Goal: Information Seeking & Learning: Learn about a topic

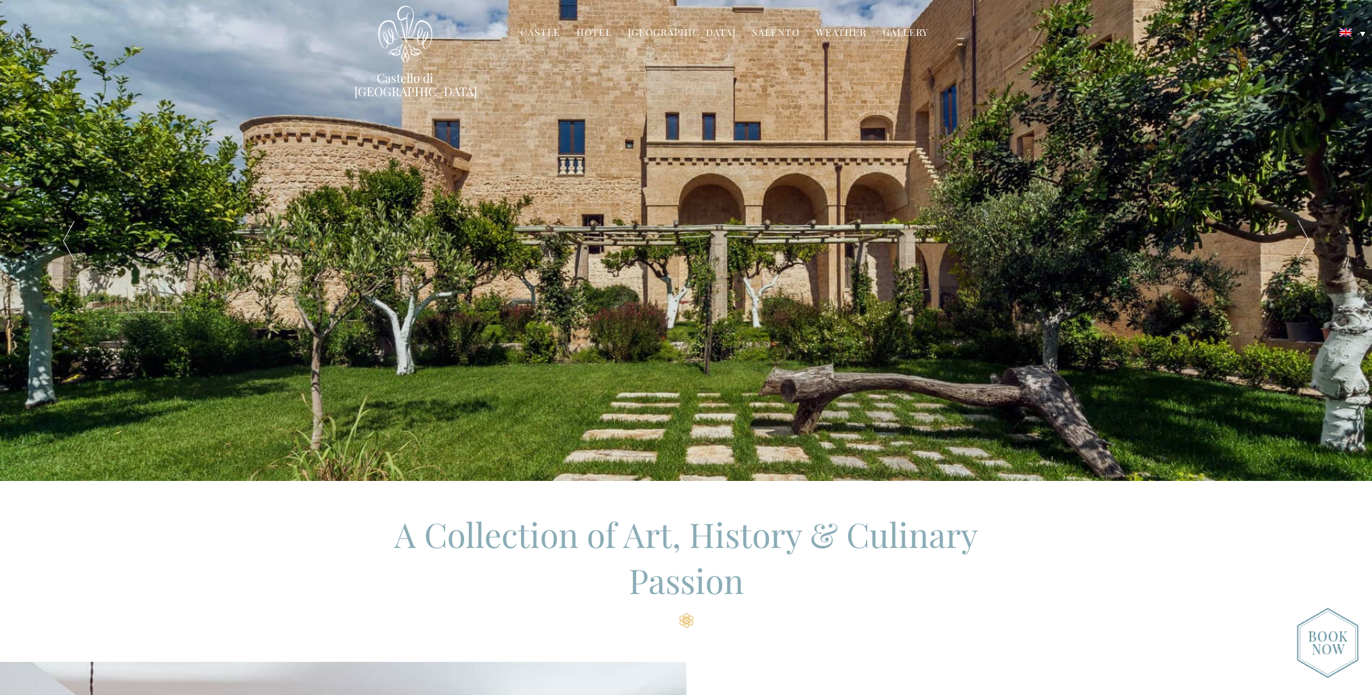
click at [596, 27] on link "Hotel" at bounding box center [594, 34] width 35 height 16
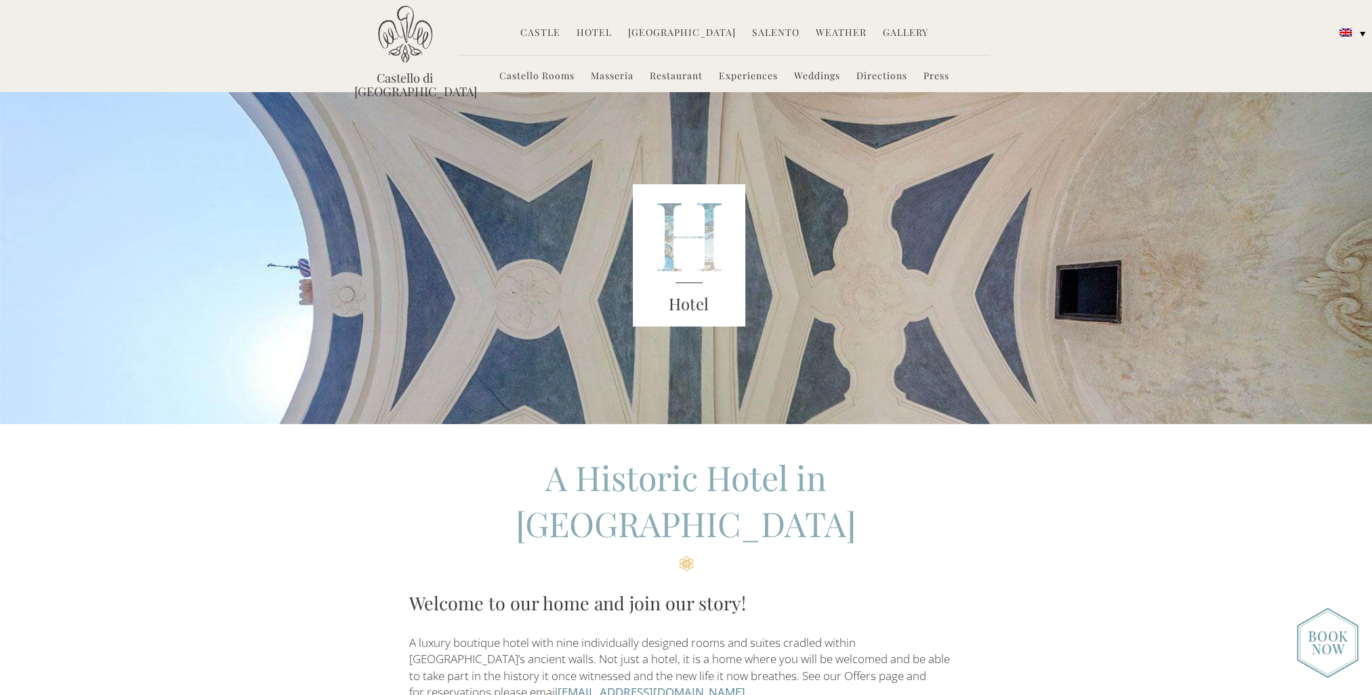
click at [524, 75] on link "Castello Rooms" at bounding box center [536, 77] width 75 height 16
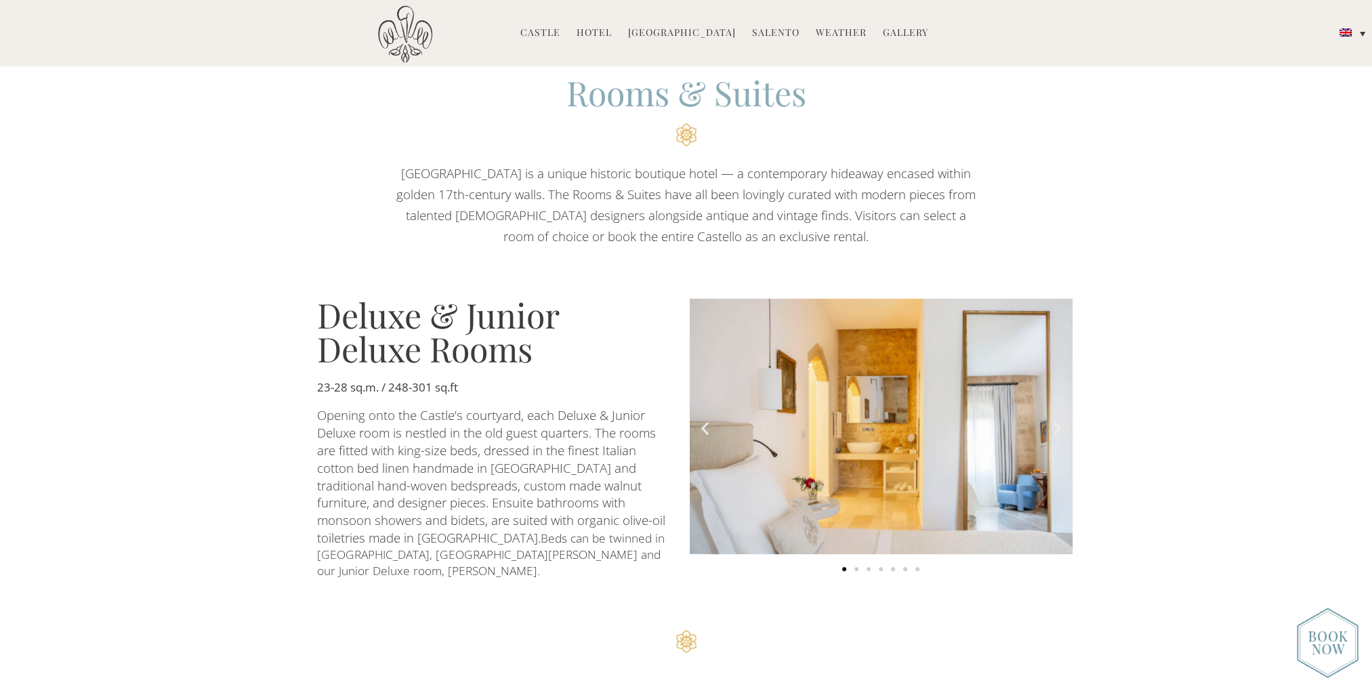
scroll to position [949, 0]
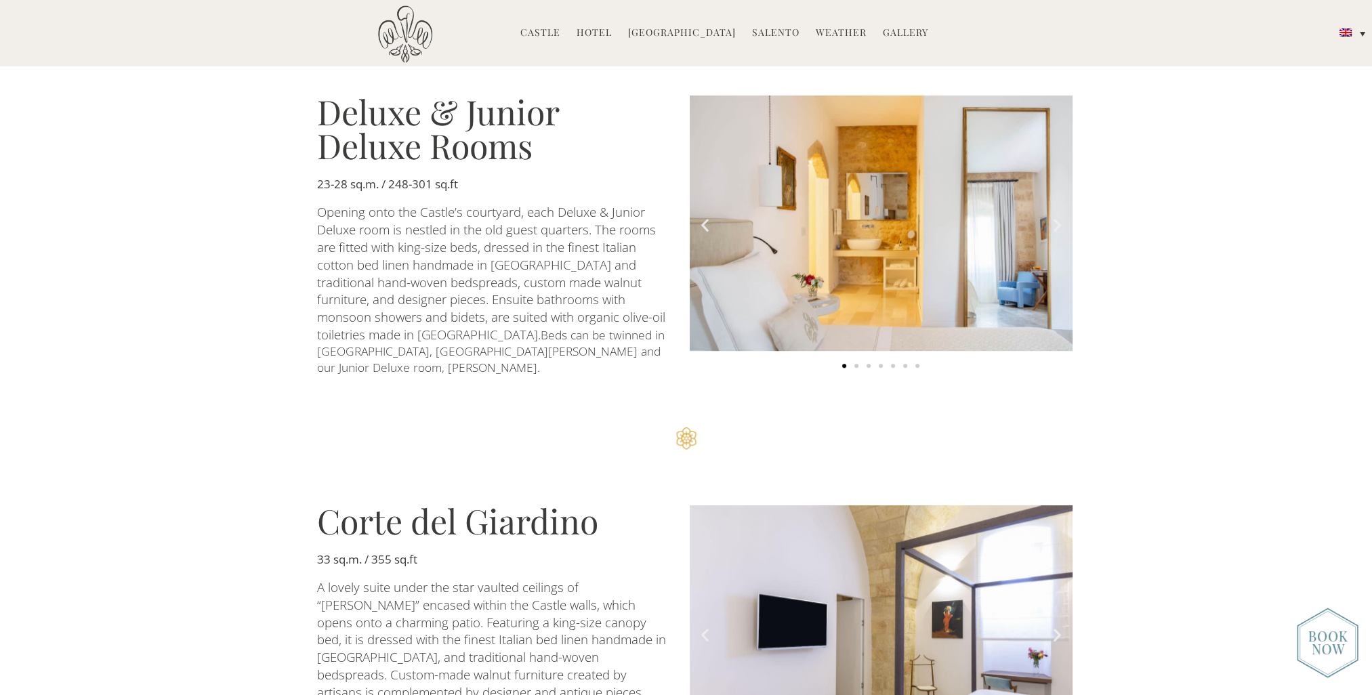
click at [1057, 217] on icon "Next slide" at bounding box center [1057, 225] width 17 height 17
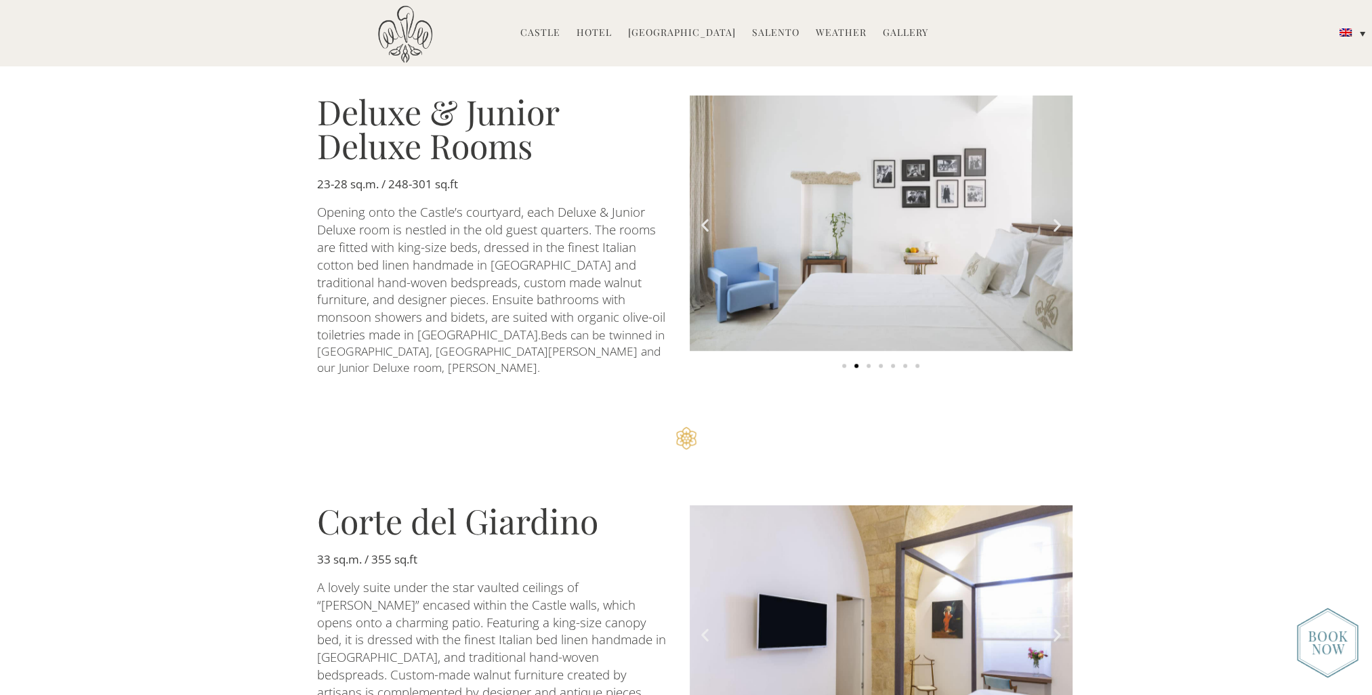
click at [1057, 217] on icon "Next slide" at bounding box center [1057, 225] width 17 height 17
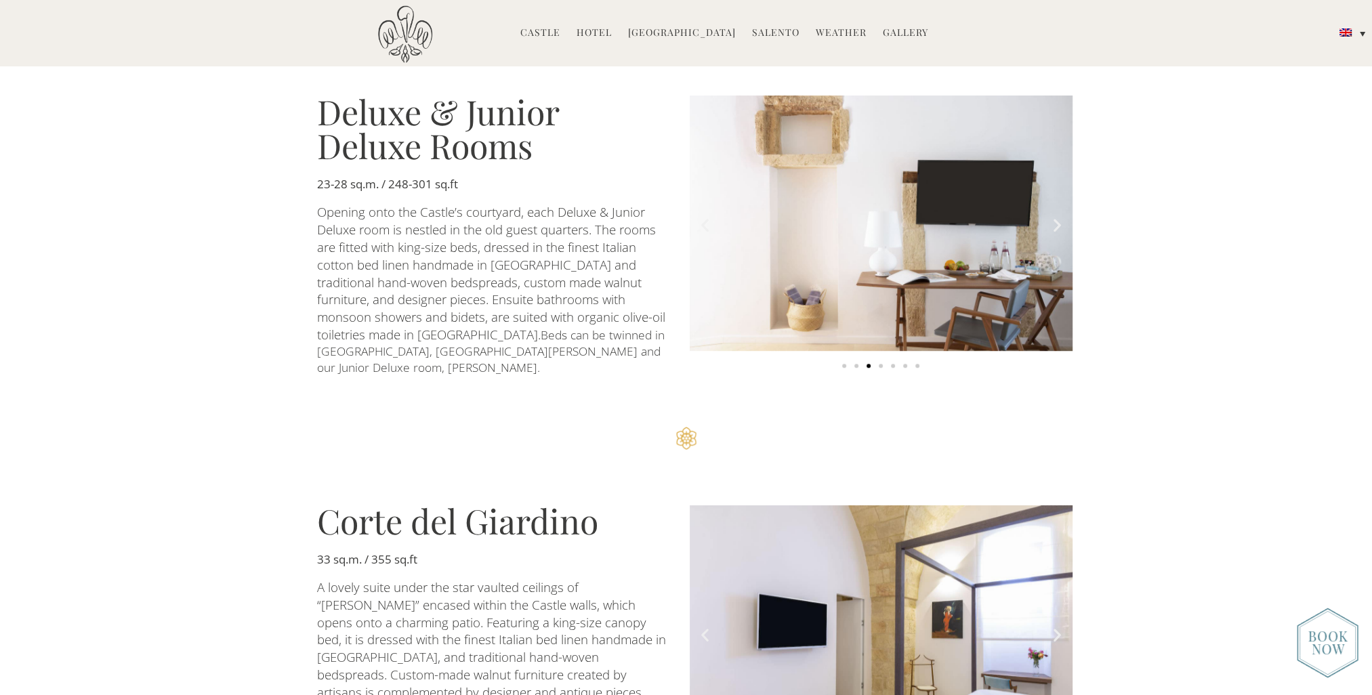
click at [704, 217] on icon "Previous slide" at bounding box center [705, 225] width 17 height 17
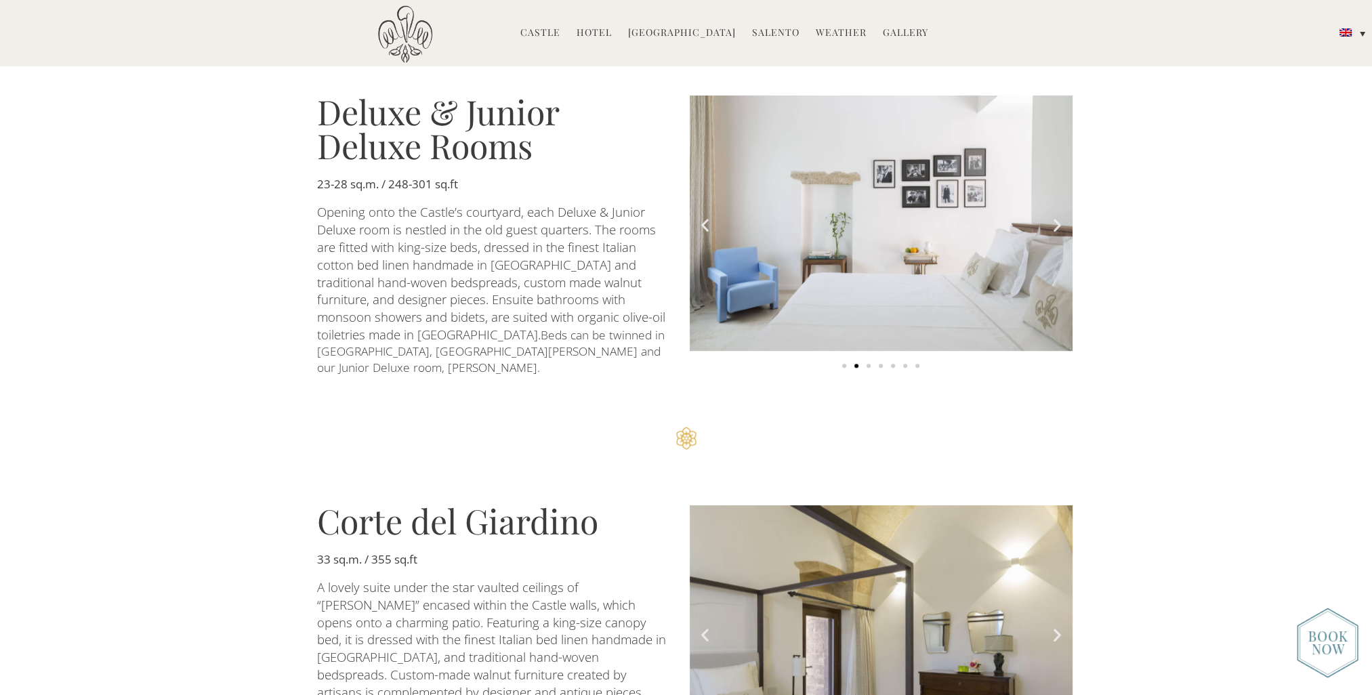
click at [1054, 218] on icon "Next slide" at bounding box center [1057, 225] width 17 height 17
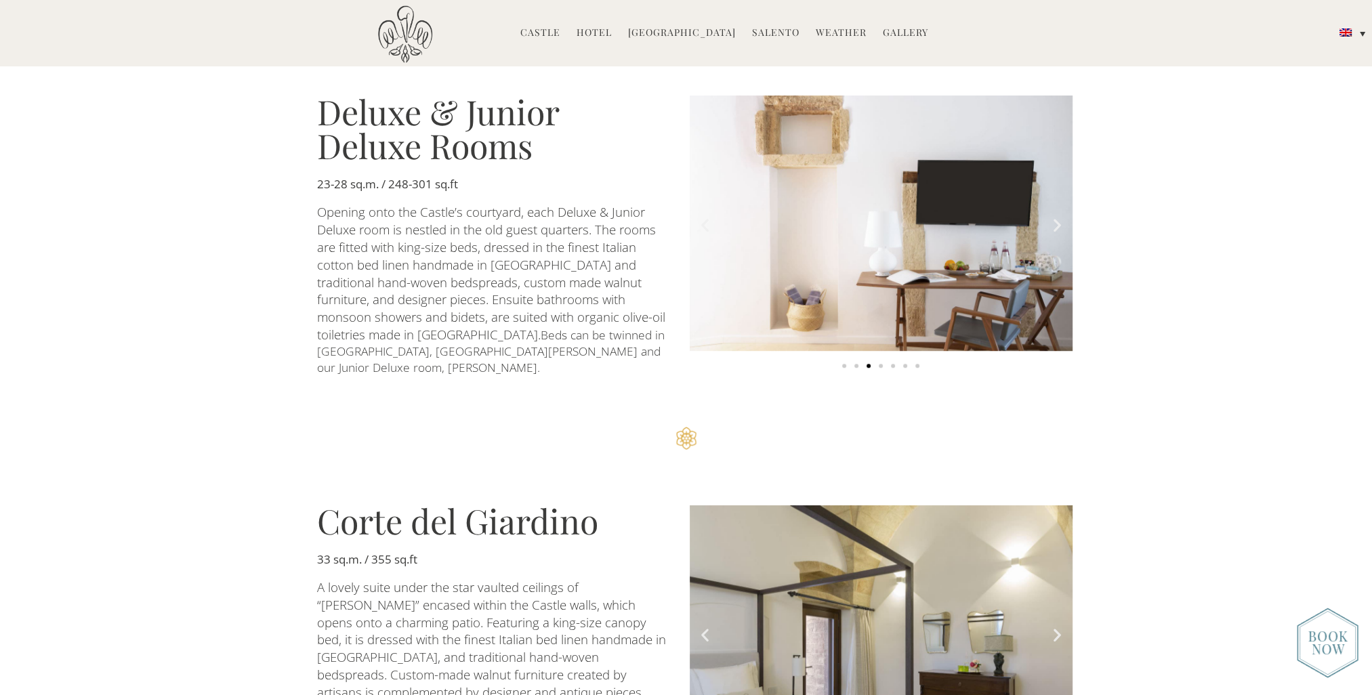
click at [1054, 218] on icon "Next slide" at bounding box center [1057, 225] width 17 height 17
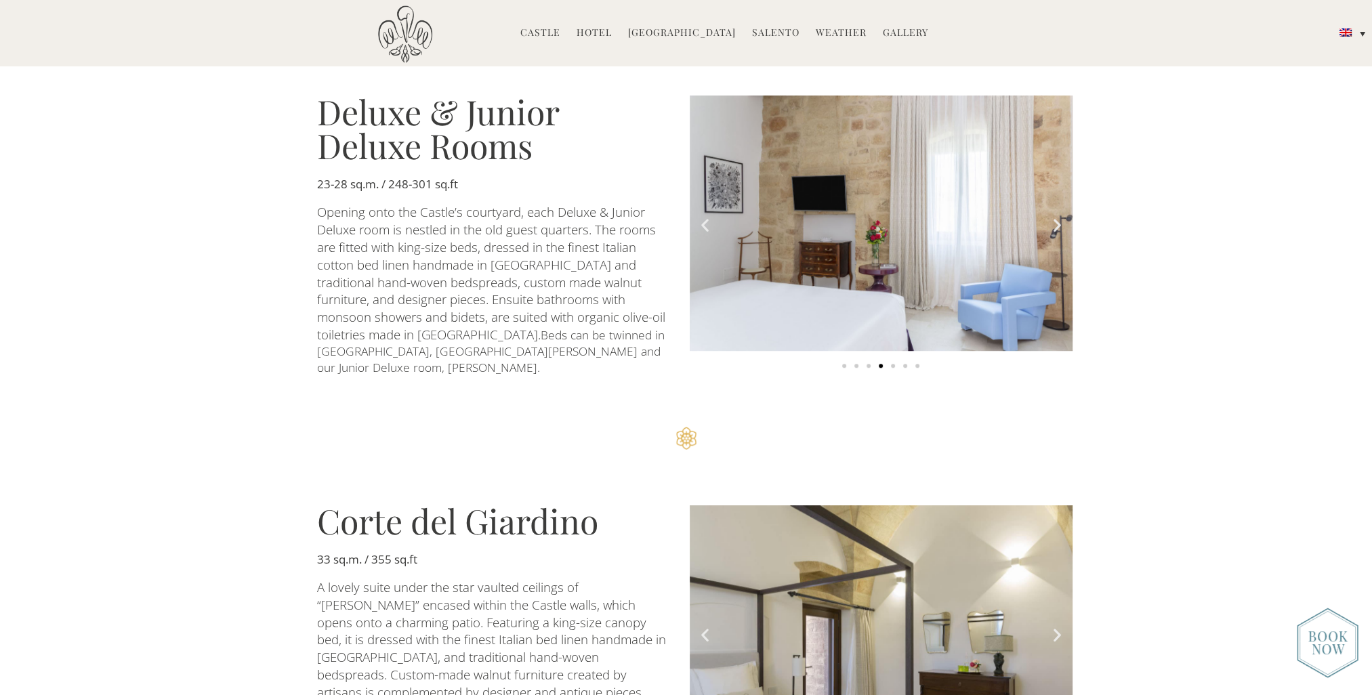
click at [1054, 218] on icon "Next slide" at bounding box center [1057, 225] width 17 height 17
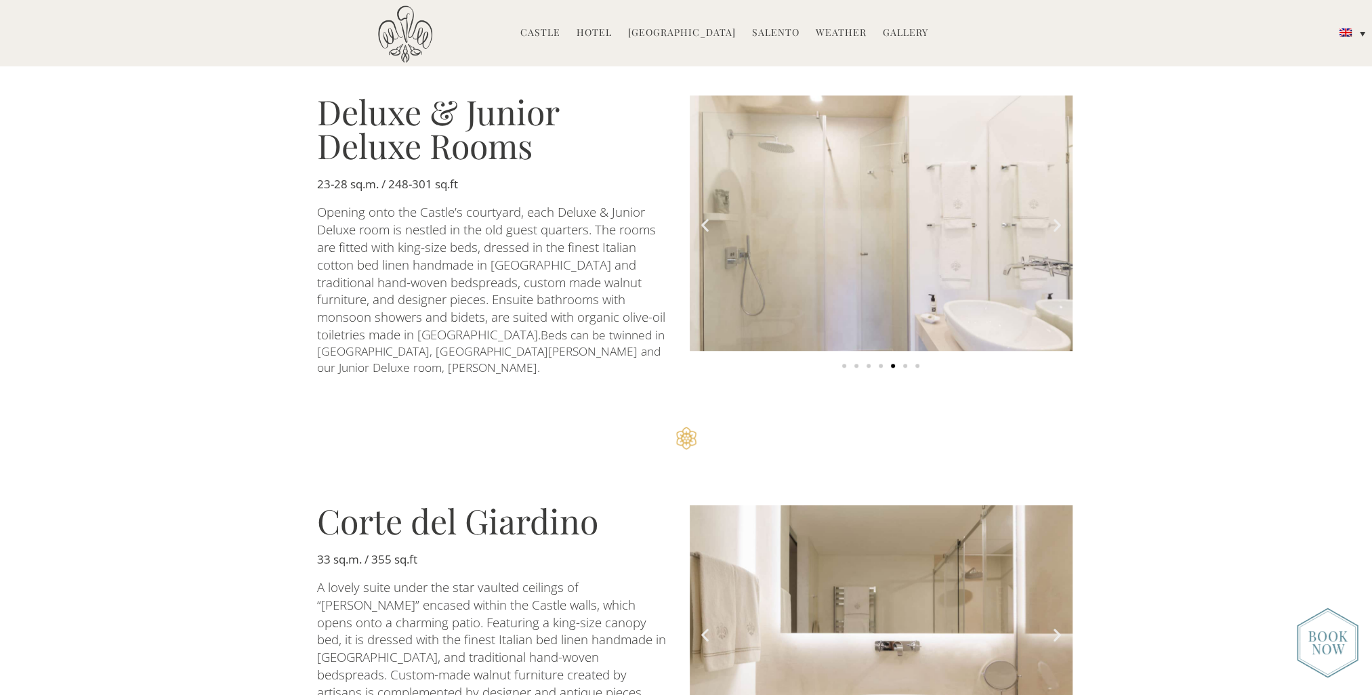
click at [1054, 218] on icon "Next slide" at bounding box center [1057, 225] width 17 height 17
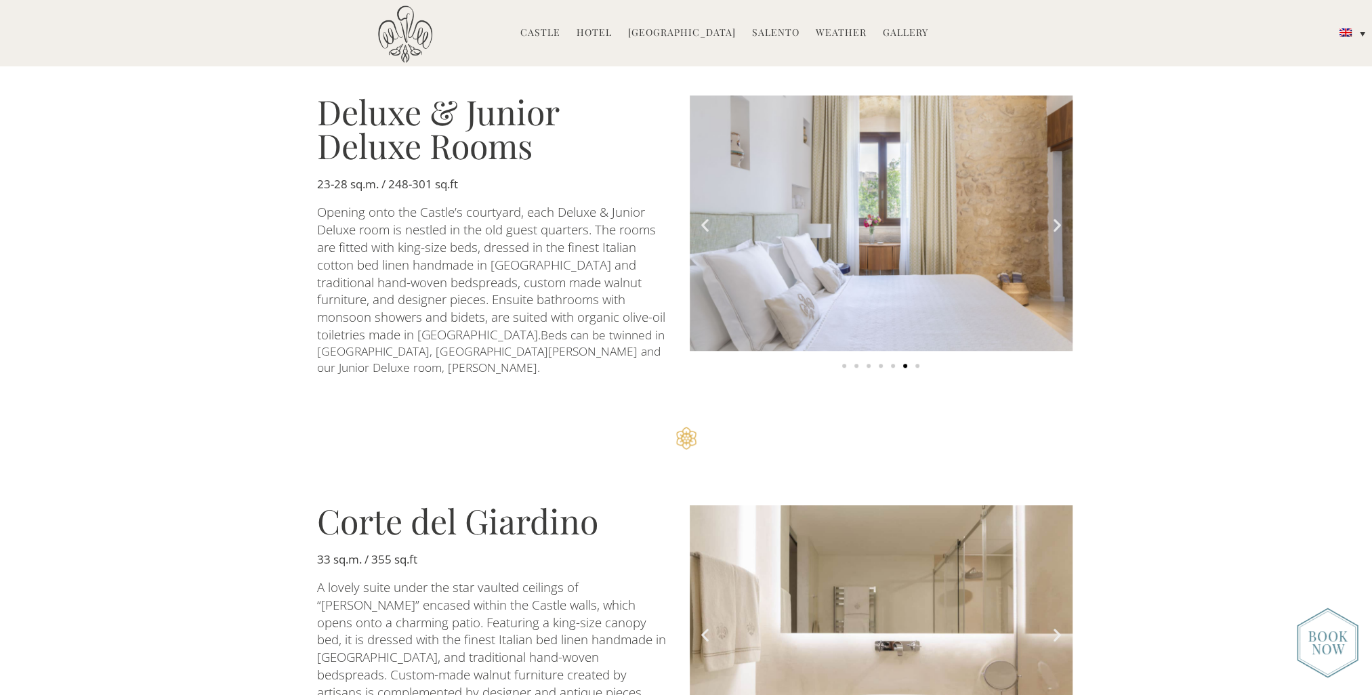
click at [1054, 218] on icon "Next slide" at bounding box center [1057, 225] width 17 height 17
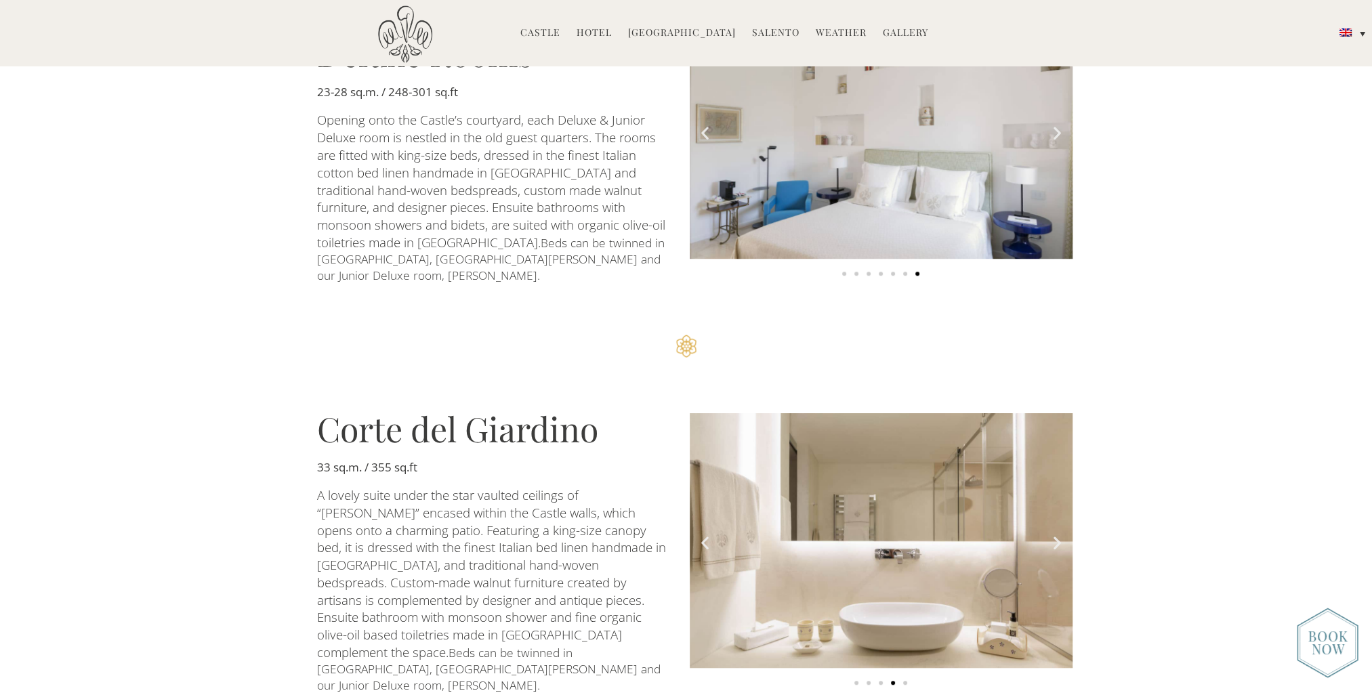
scroll to position [1152, 0]
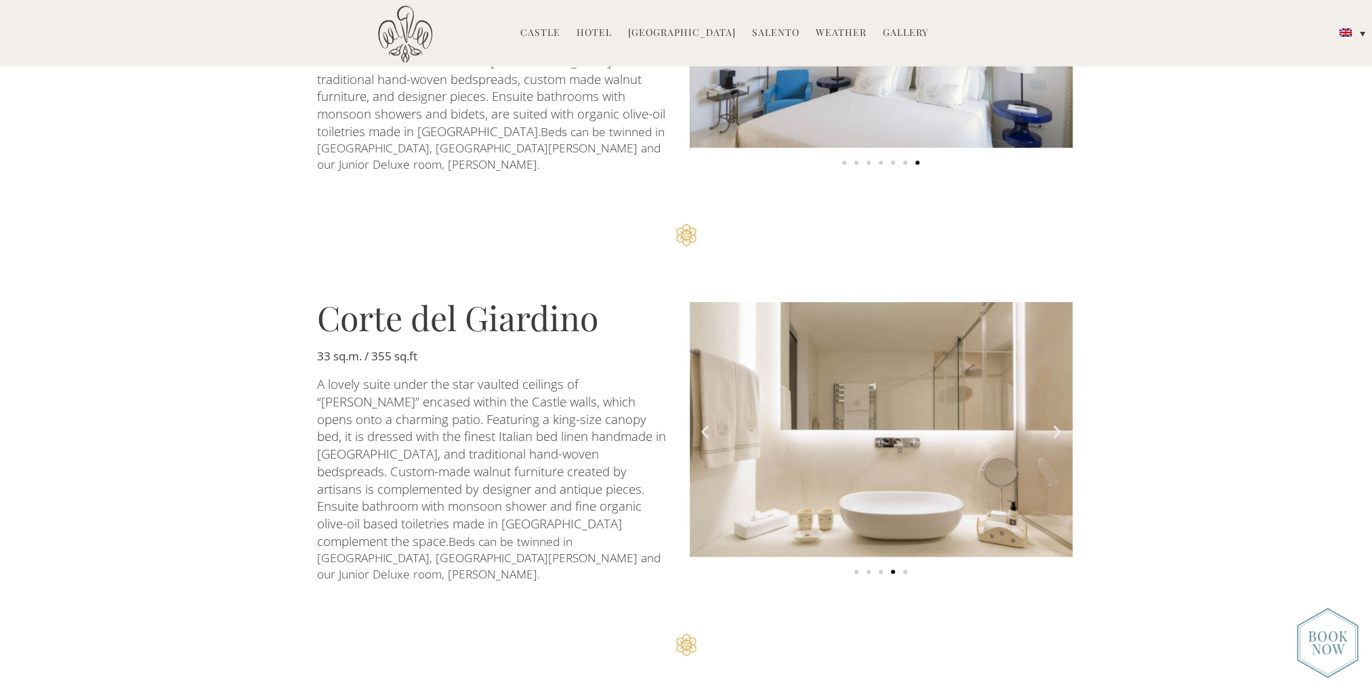
click at [1063, 423] on icon "Next slide" at bounding box center [1057, 431] width 17 height 17
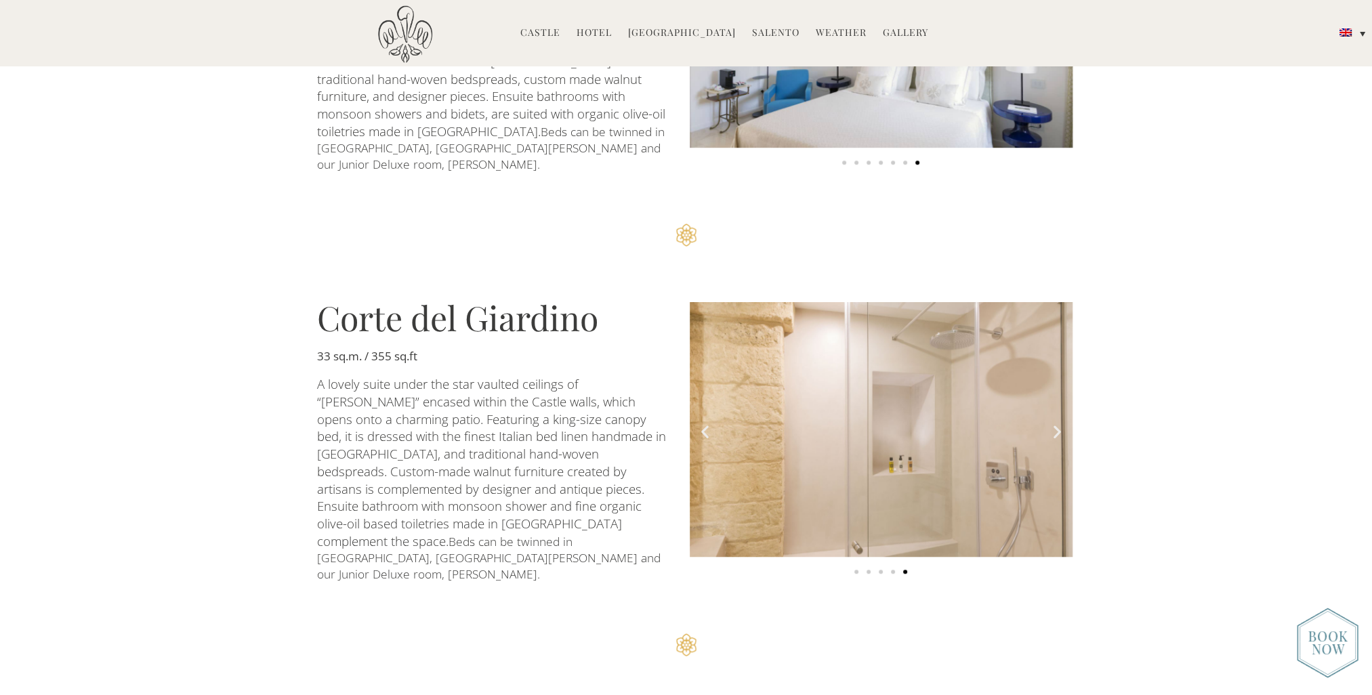
click at [1063, 423] on icon "Next slide" at bounding box center [1057, 431] width 17 height 17
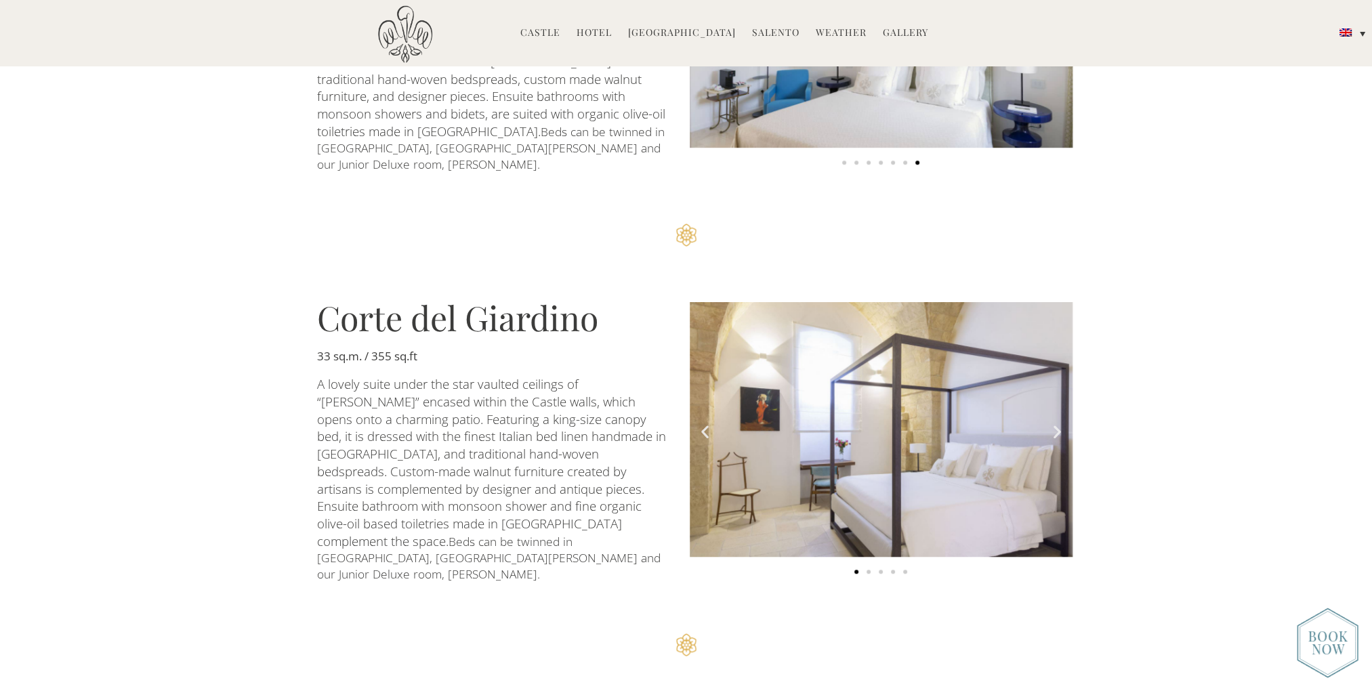
click at [1063, 423] on icon "Next slide" at bounding box center [1057, 431] width 17 height 17
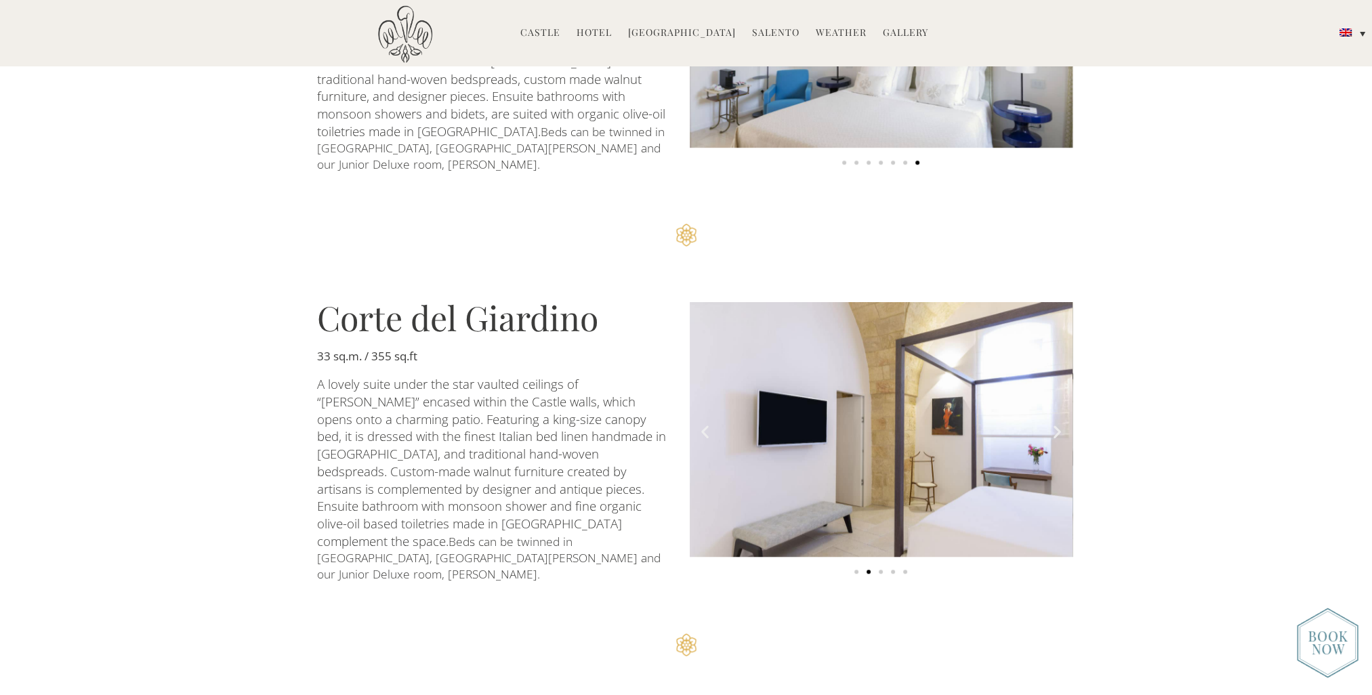
click at [1063, 423] on icon "Next slide" at bounding box center [1057, 431] width 17 height 17
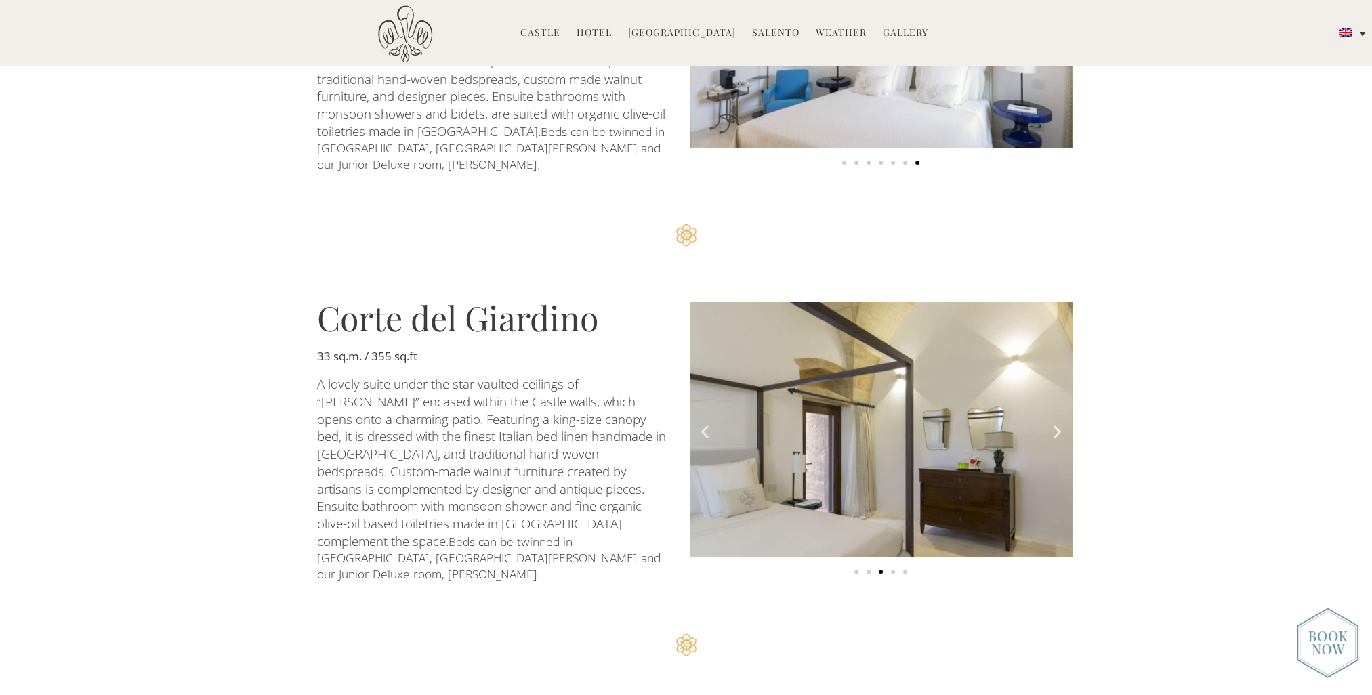
click at [1062, 423] on icon "Next slide" at bounding box center [1057, 431] width 17 height 17
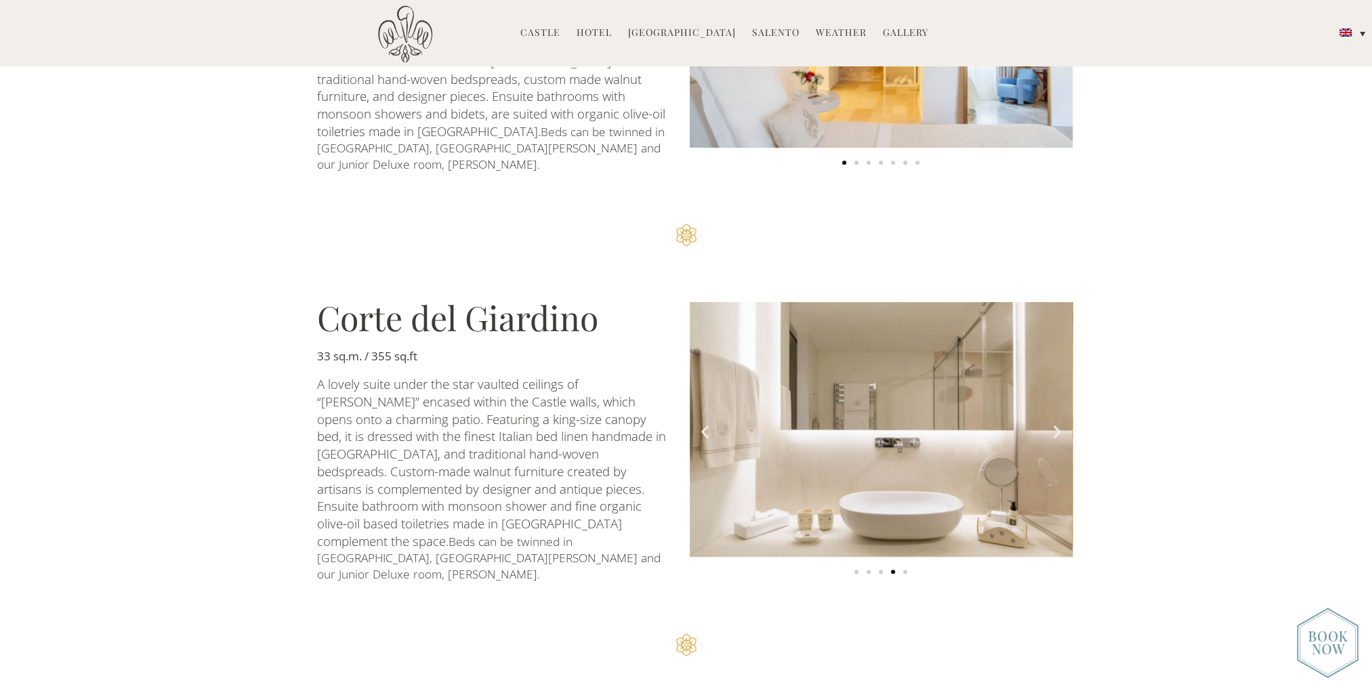
click at [1062, 423] on icon "Next slide" at bounding box center [1057, 431] width 17 height 17
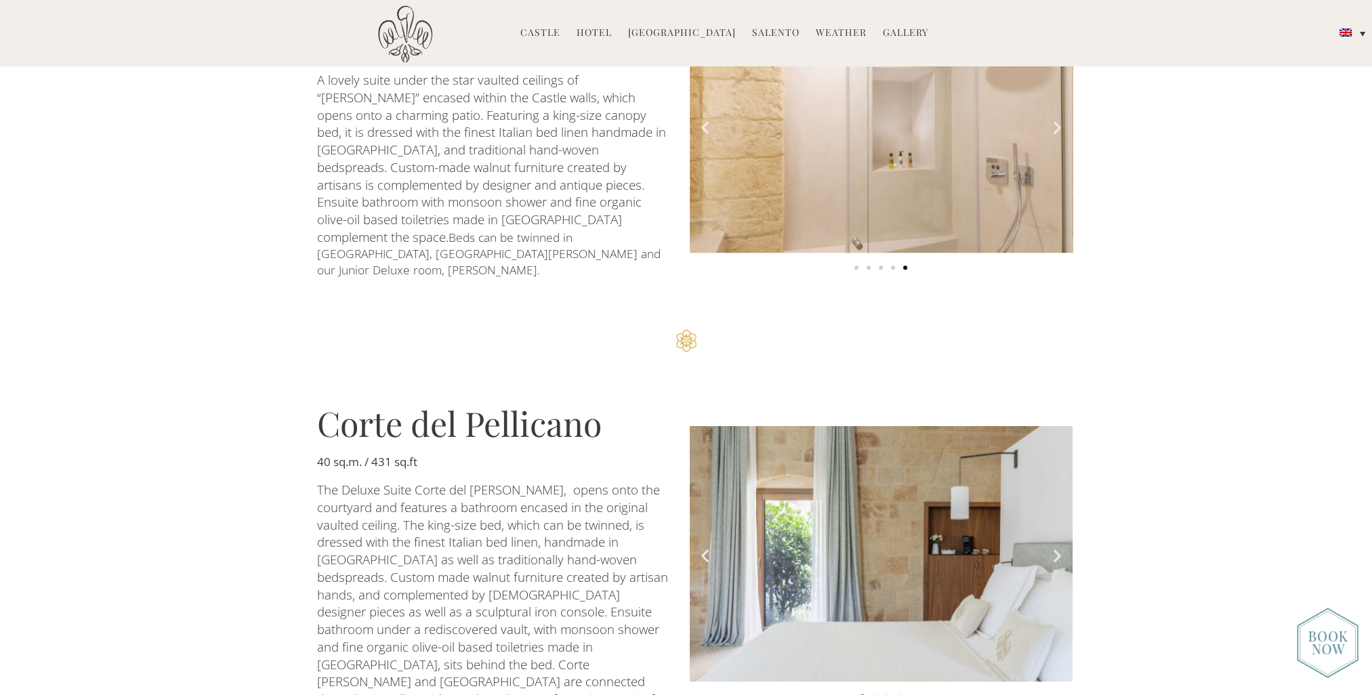
scroll to position [1558, 0]
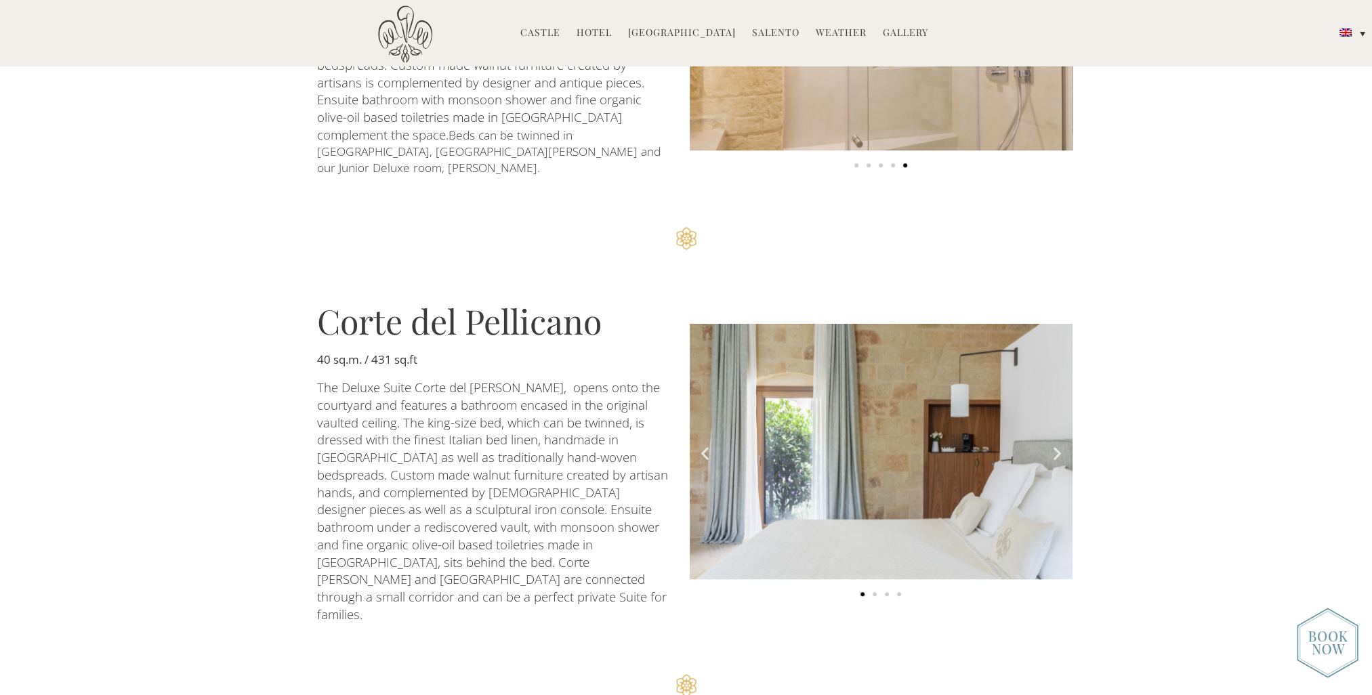
click at [1052, 445] on icon "Next slide" at bounding box center [1057, 453] width 17 height 17
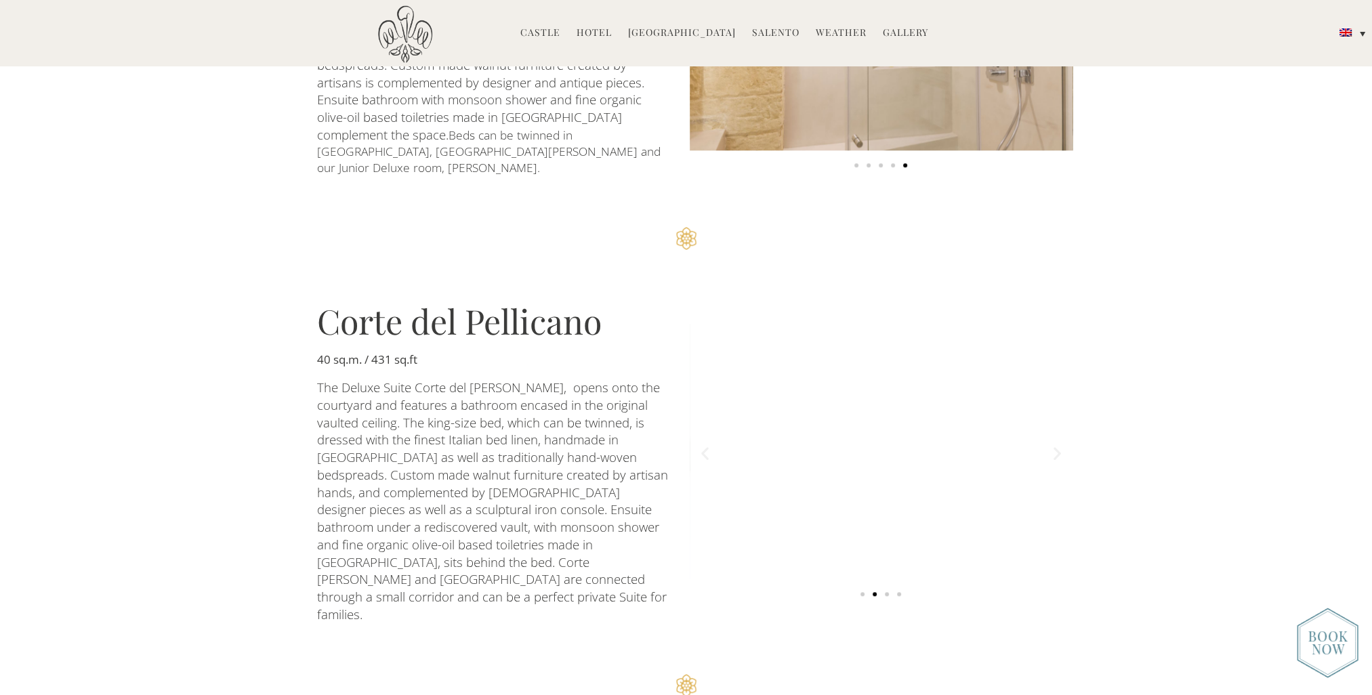
click at [1052, 445] on icon "Next slide" at bounding box center [1057, 453] width 17 height 17
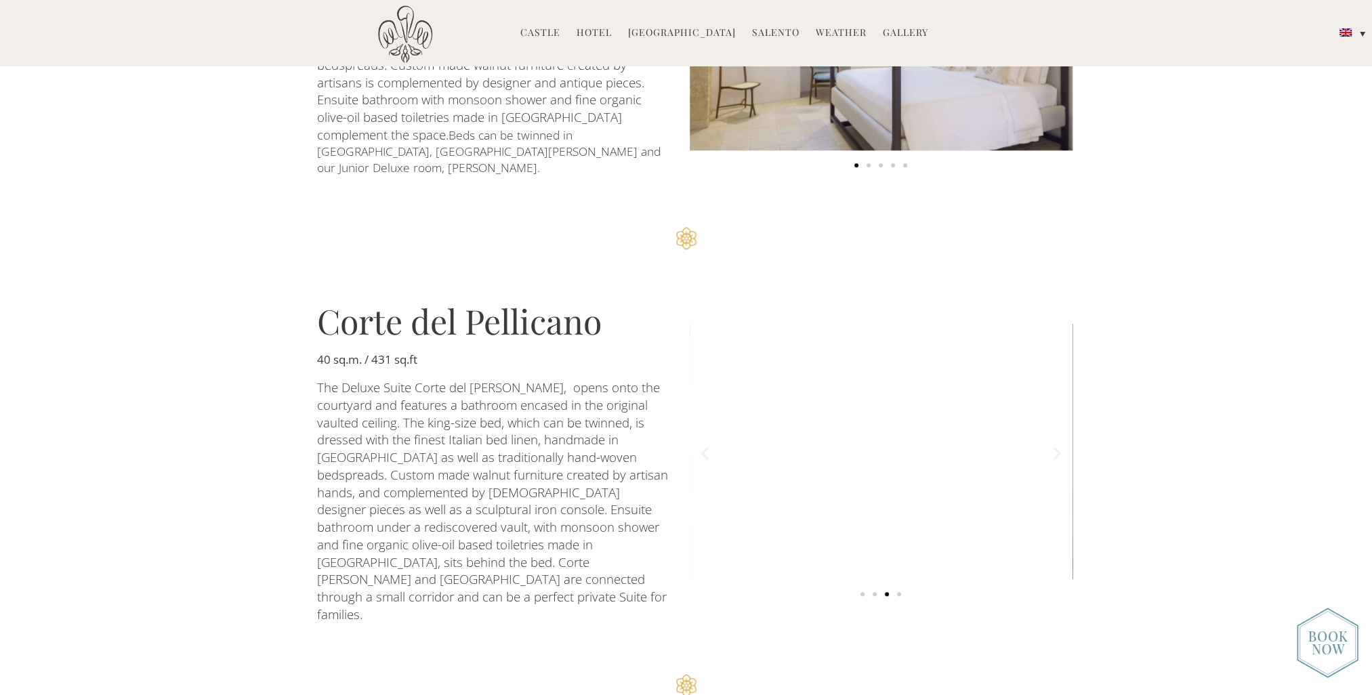
click at [1052, 445] on icon "Next slide" at bounding box center [1057, 453] width 17 height 17
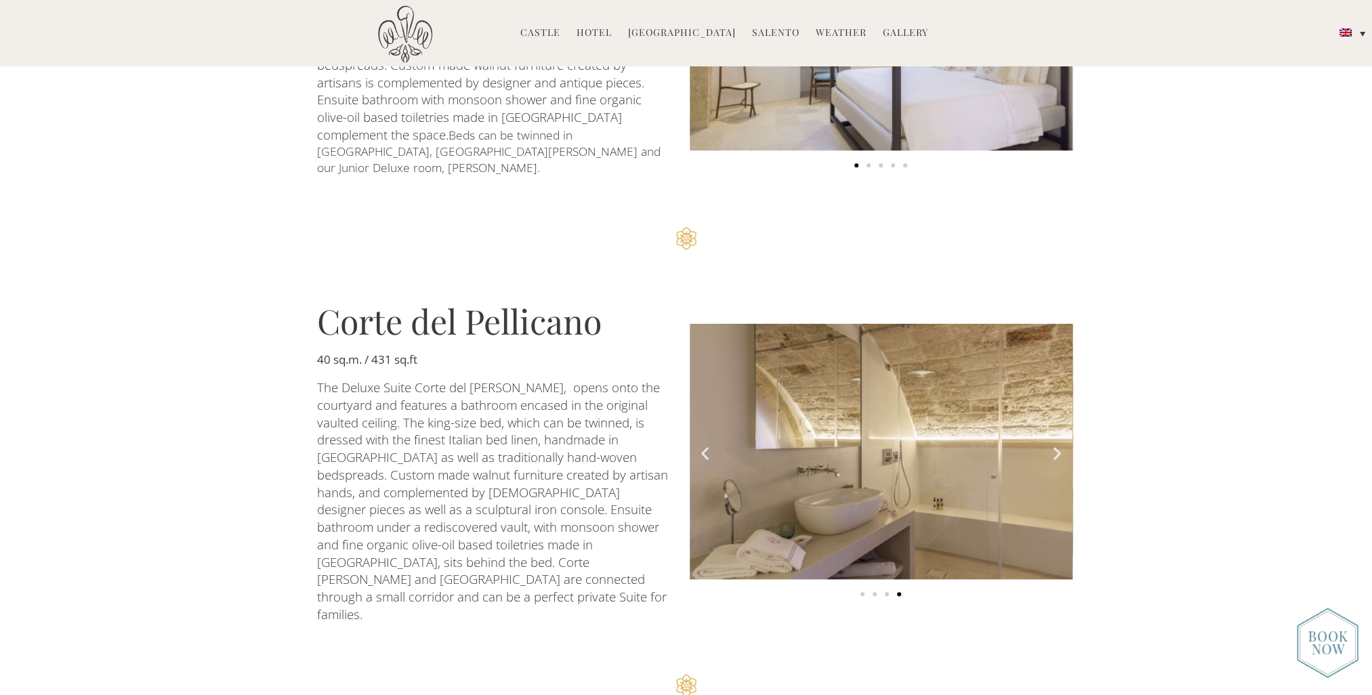
click at [1052, 445] on icon "Next slide" at bounding box center [1057, 453] width 17 height 17
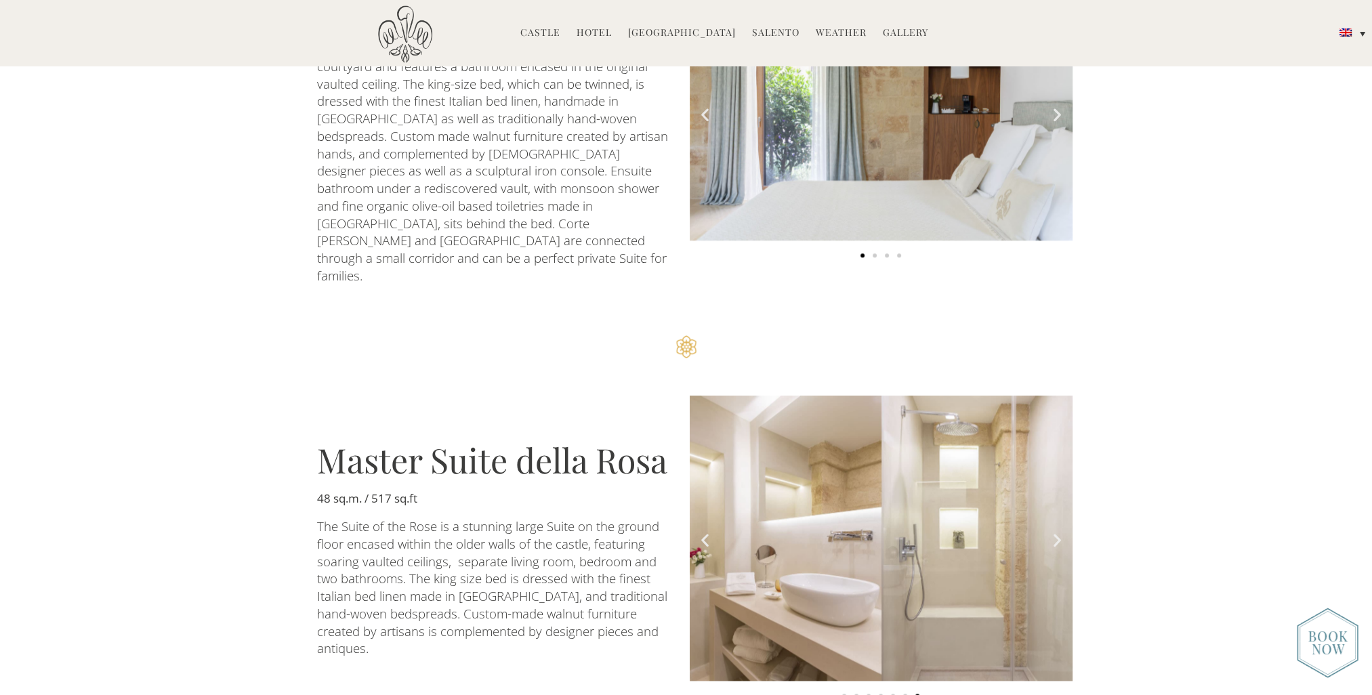
scroll to position [2033, 0]
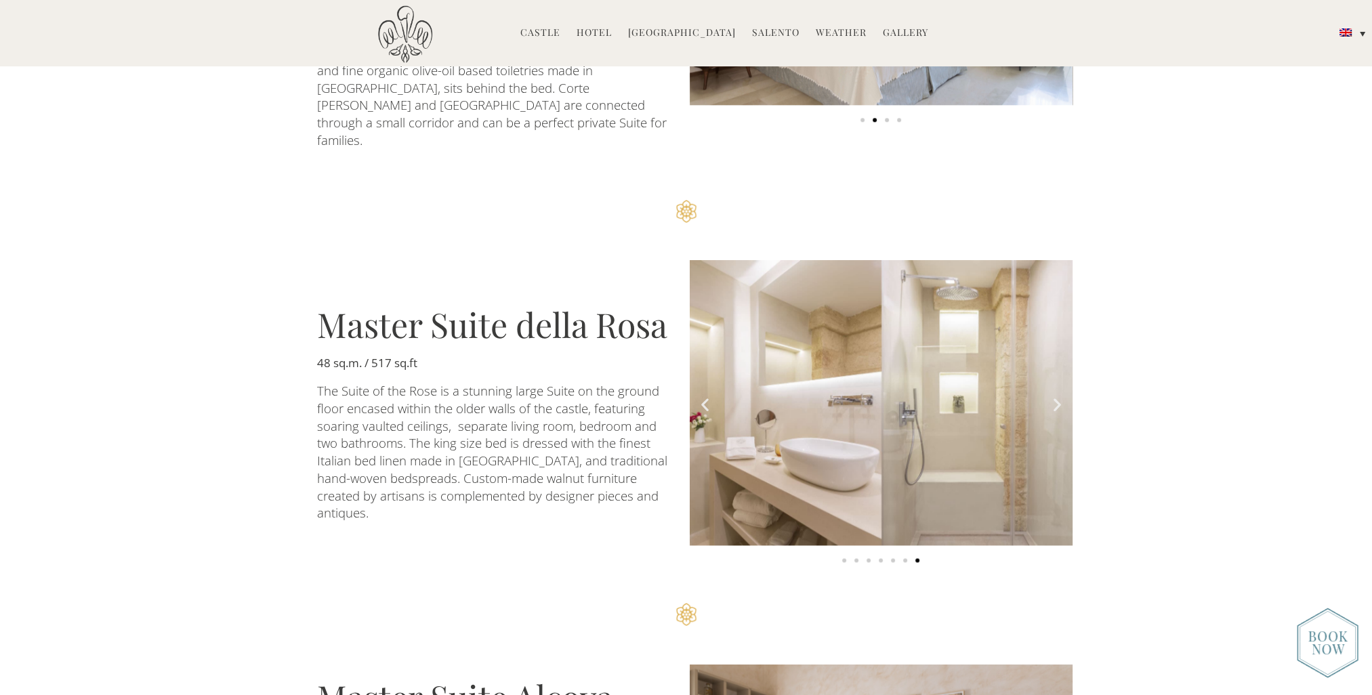
click at [1058, 396] on icon "Next slide" at bounding box center [1057, 404] width 17 height 17
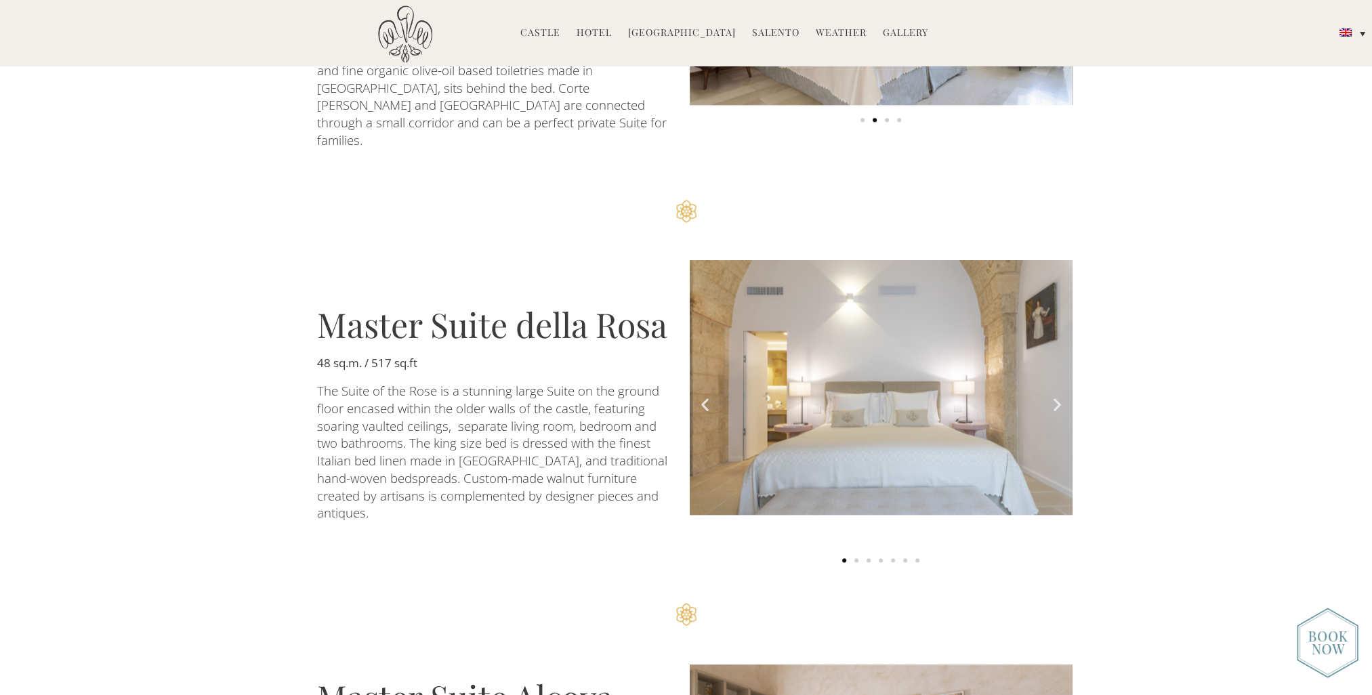
click at [1058, 396] on icon "Next slide" at bounding box center [1057, 404] width 17 height 17
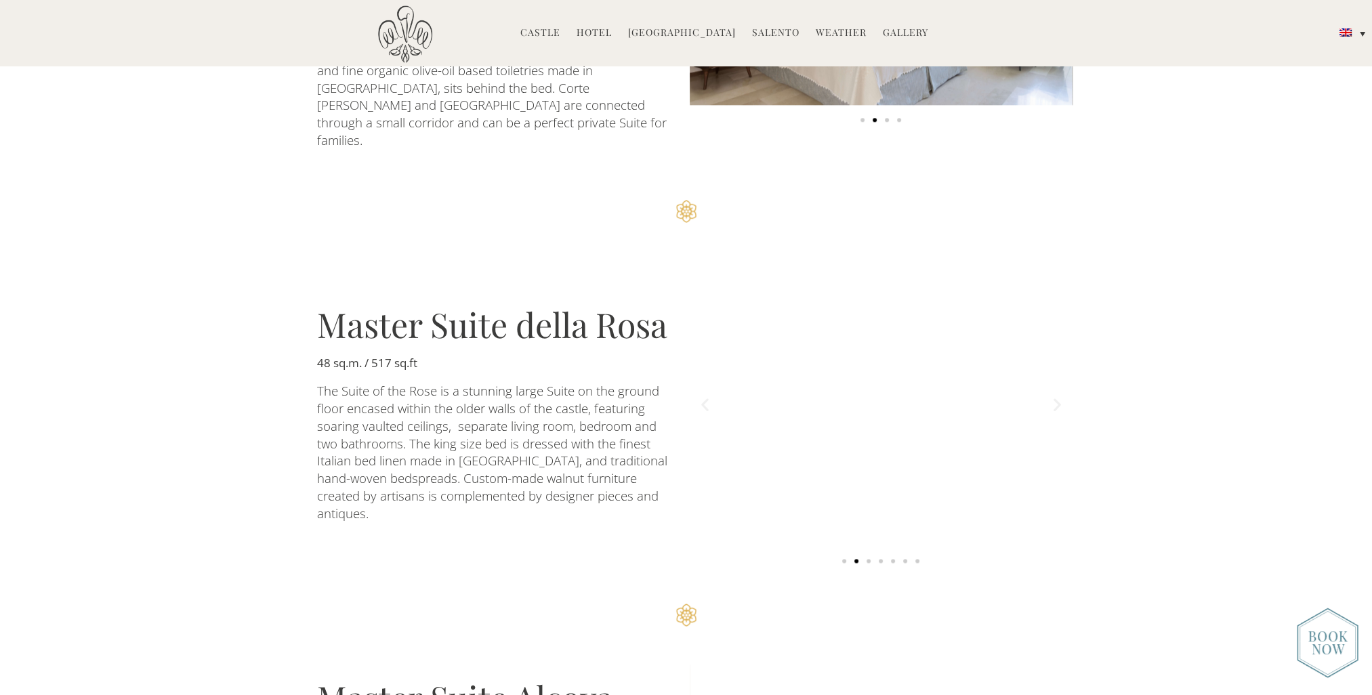
click at [1058, 396] on icon "Next slide" at bounding box center [1057, 404] width 17 height 17
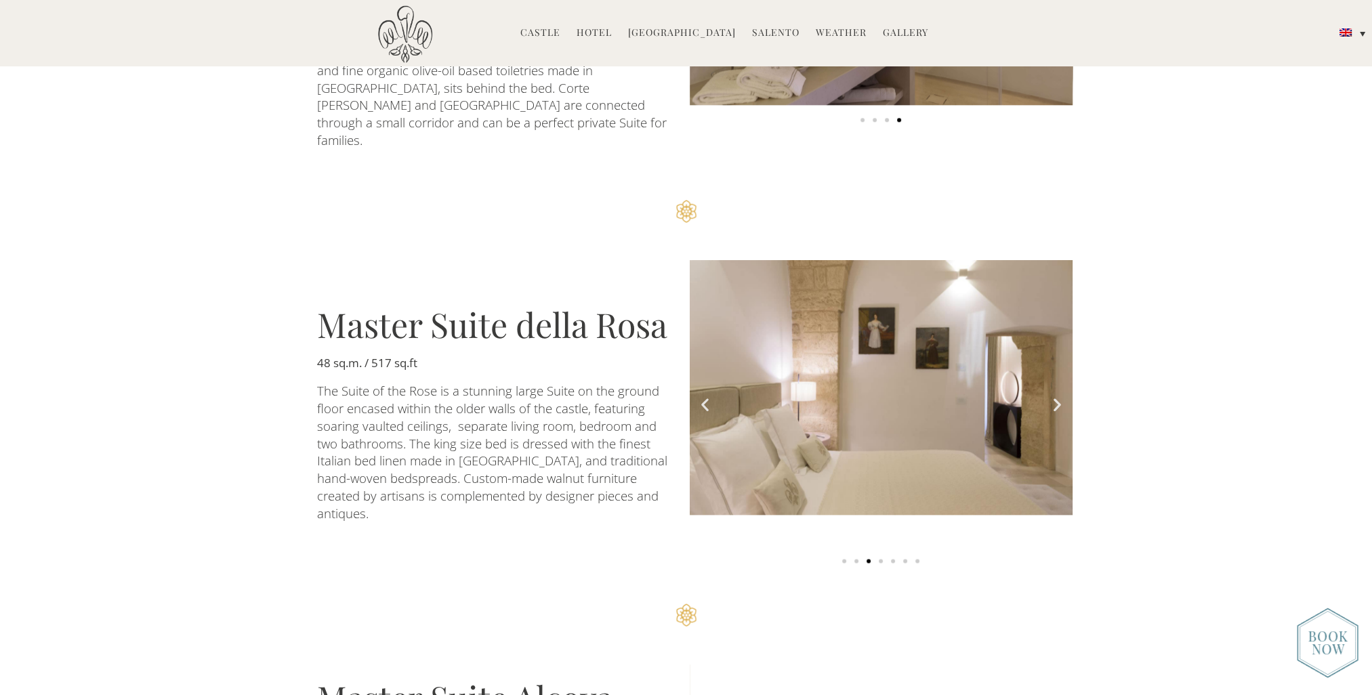
click at [1058, 396] on icon "Next slide" at bounding box center [1057, 404] width 17 height 17
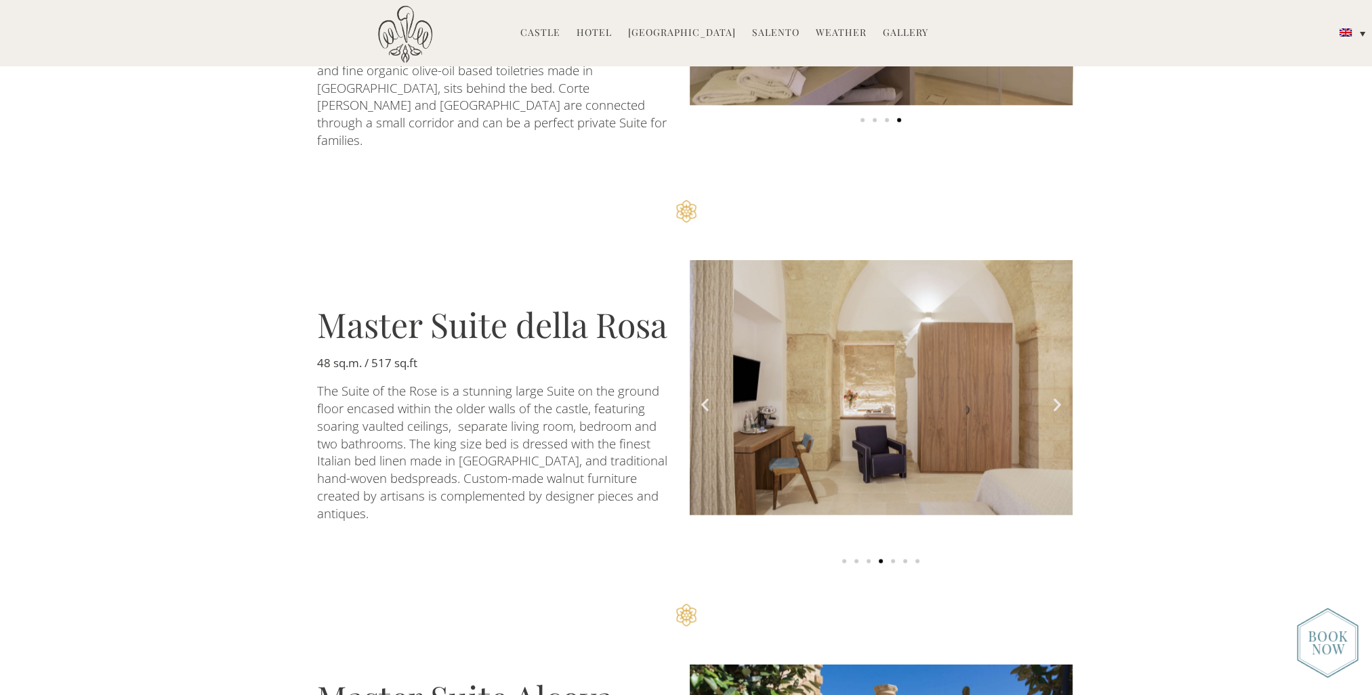
click at [1058, 396] on icon "Next slide" at bounding box center [1057, 404] width 17 height 17
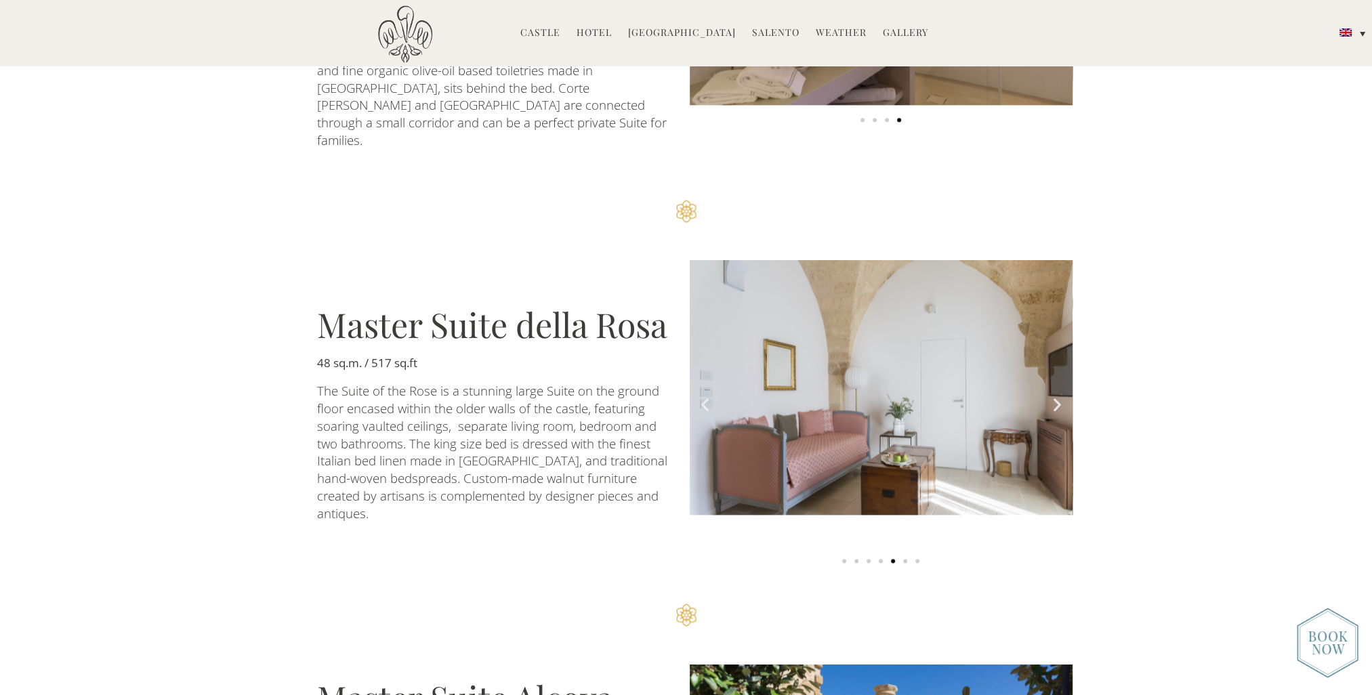
click at [1058, 396] on icon "Next slide" at bounding box center [1057, 404] width 17 height 17
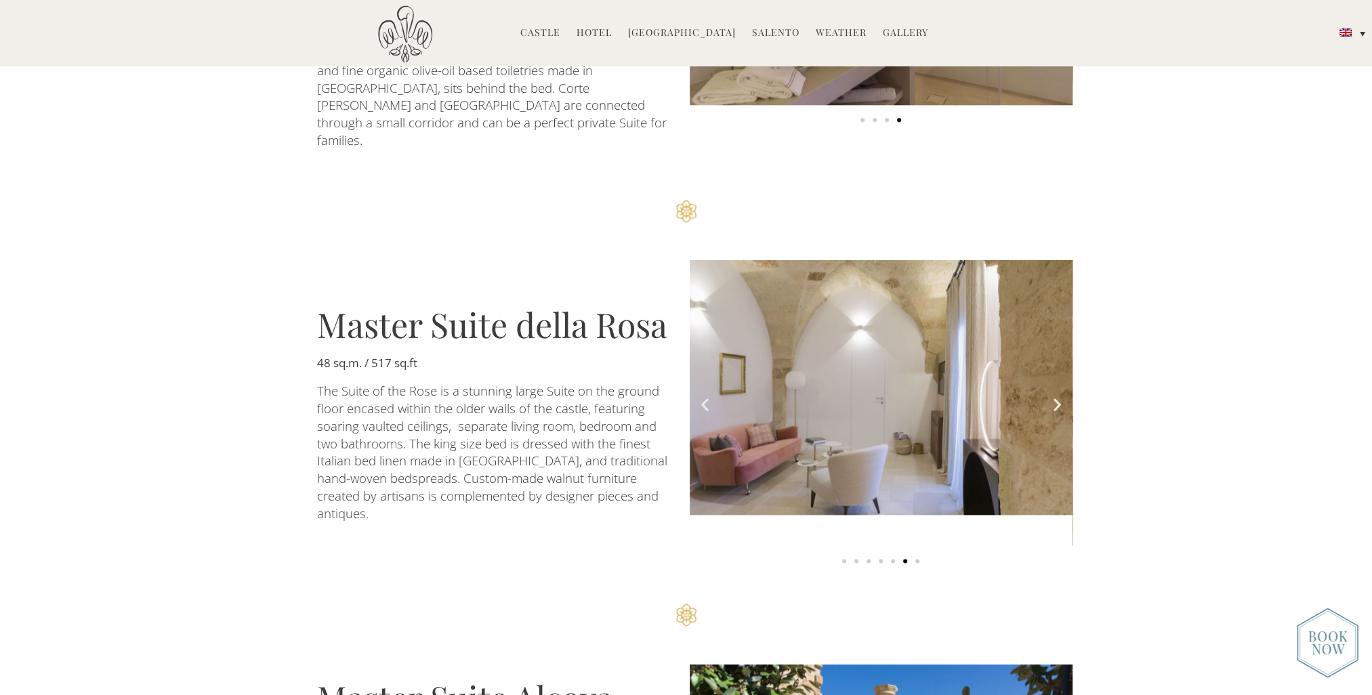
click at [1058, 396] on icon "Next slide" at bounding box center [1057, 404] width 17 height 17
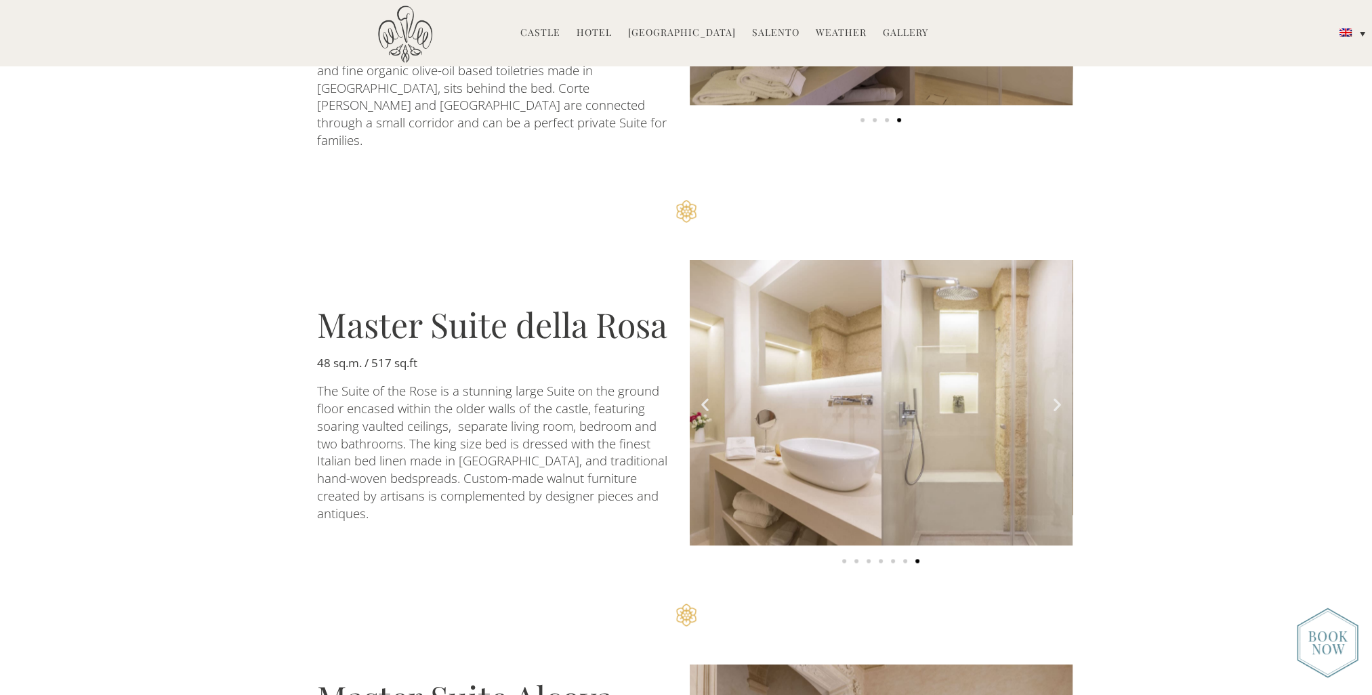
click at [1058, 396] on icon "Next slide" at bounding box center [1057, 404] width 17 height 17
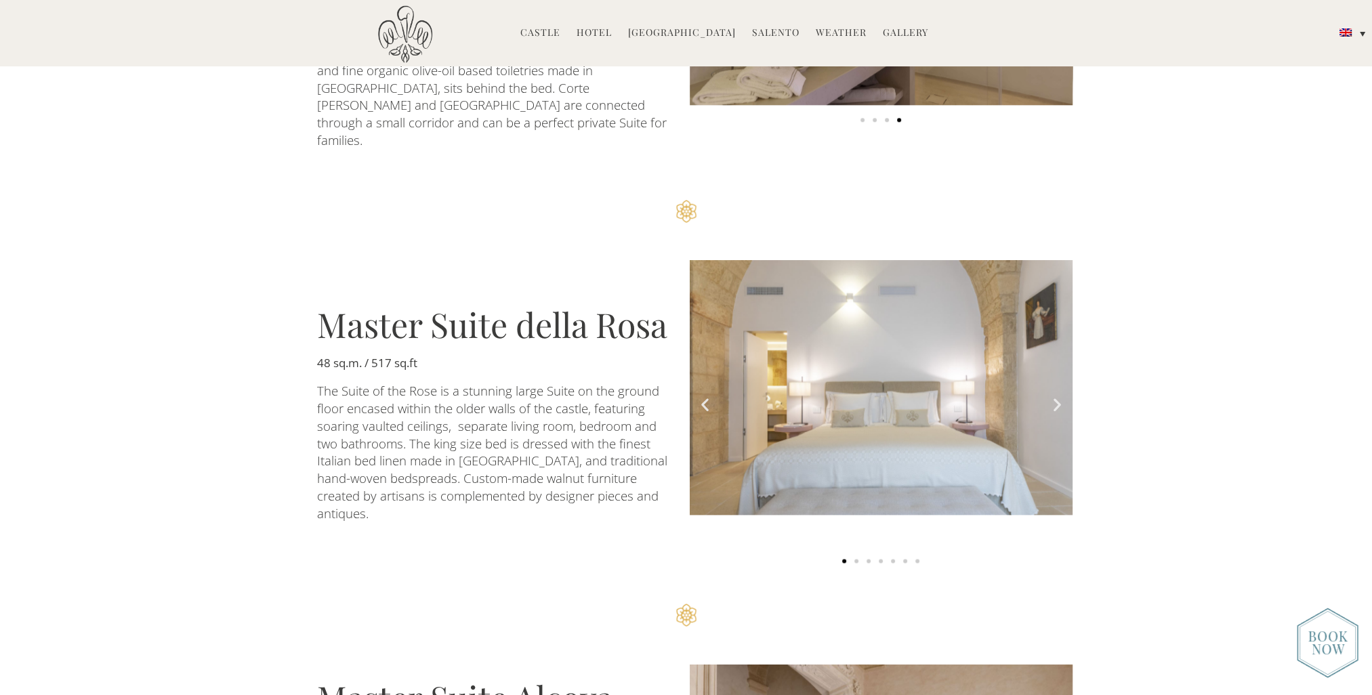
click at [1058, 396] on icon "Next slide" at bounding box center [1057, 404] width 17 height 17
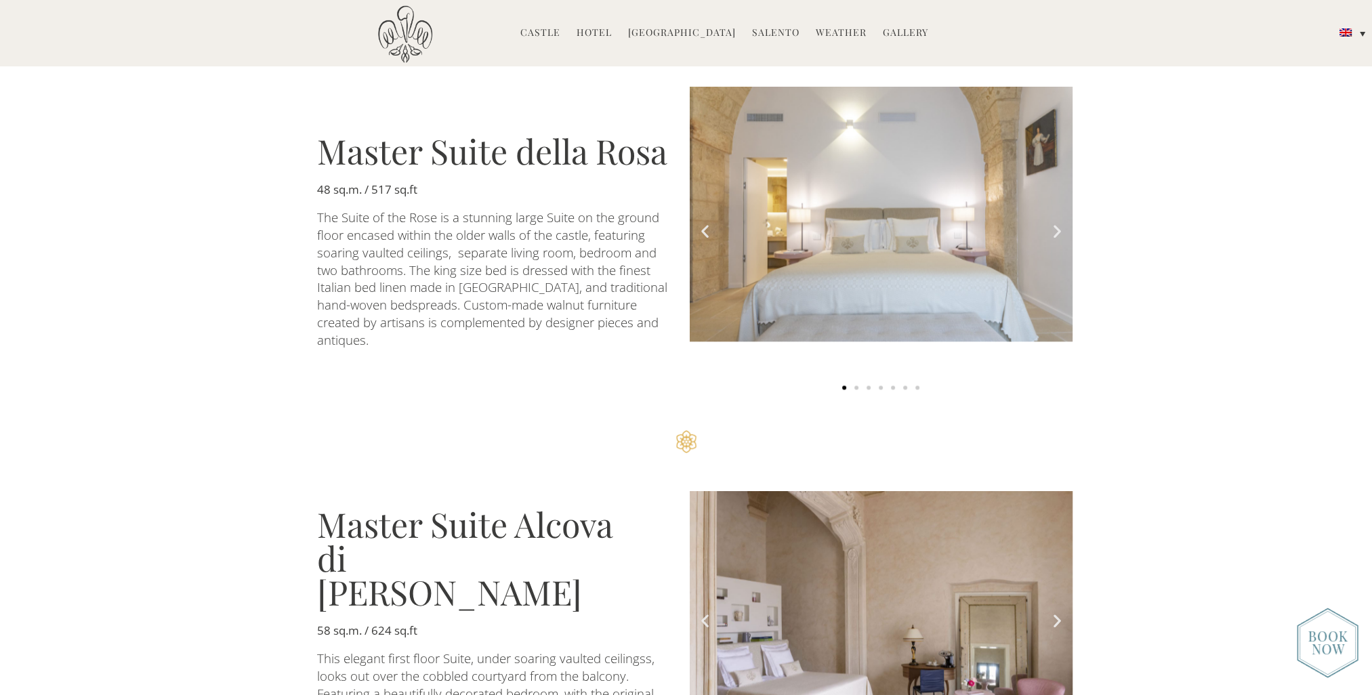
scroll to position [2304, 0]
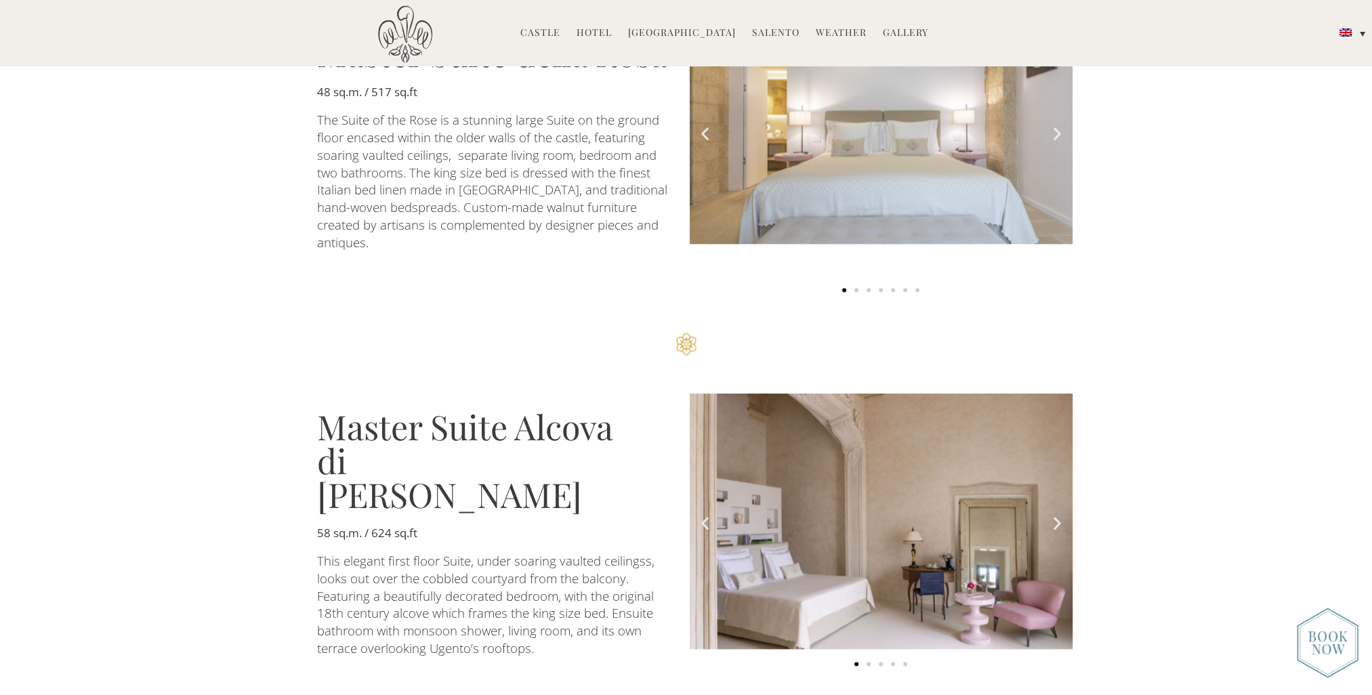
click at [1051, 515] on icon "Next slide" at bounding box center [1057, 523] width 17 height 17
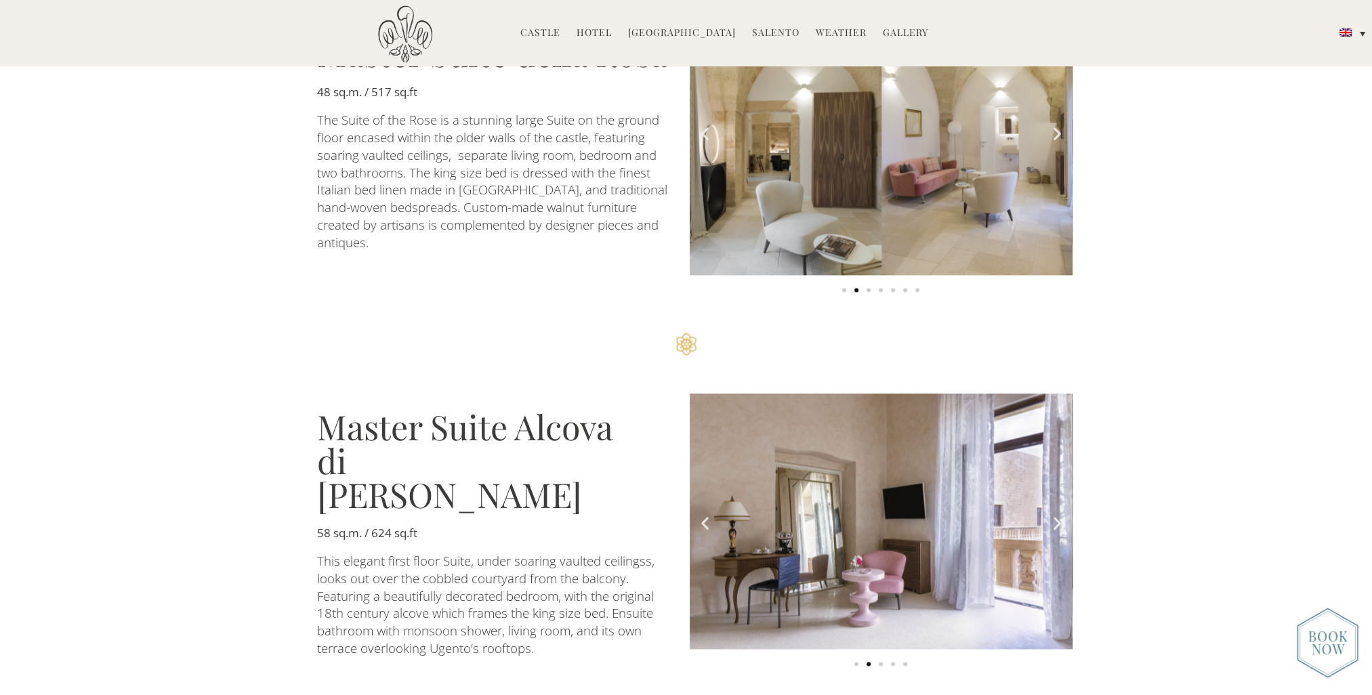
click at [1056, 515] on icon "Next slide" at bounding box center [1057, 523] width 17 height 17
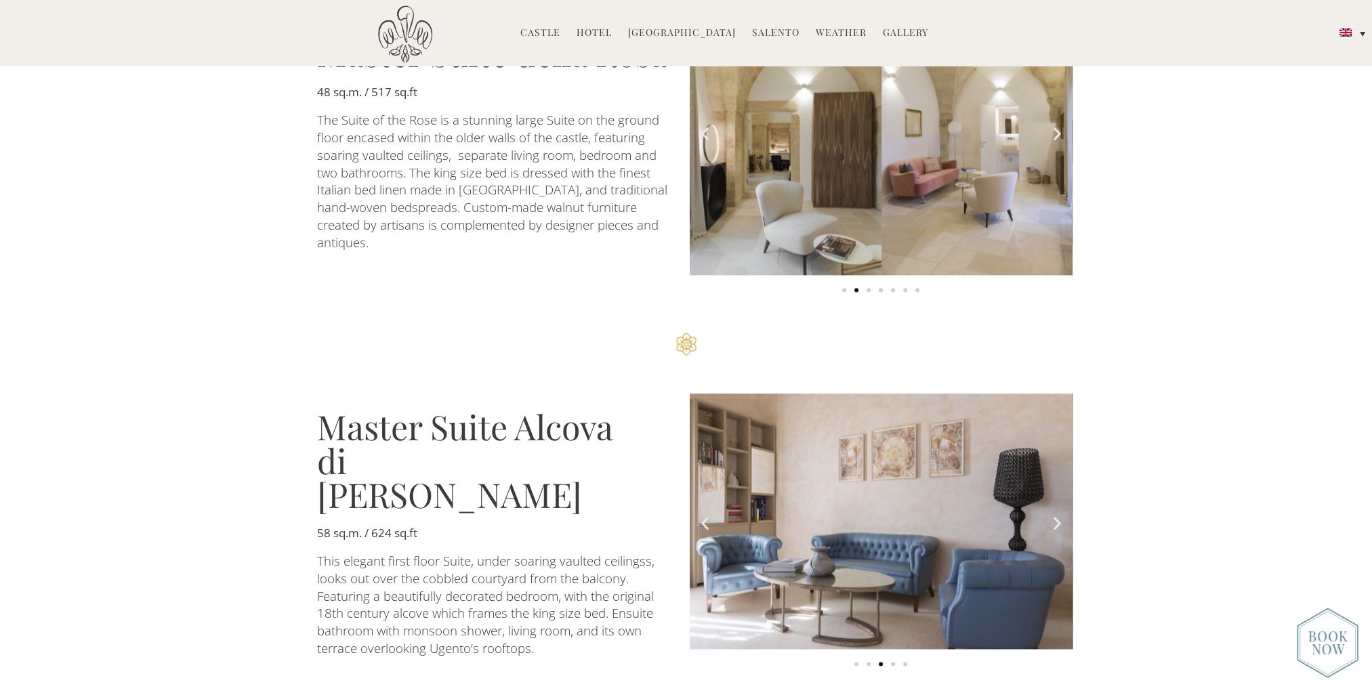
click at [1056, 515] on icon "Next slide" at bounding box center [1057, 523] width 17 height 17
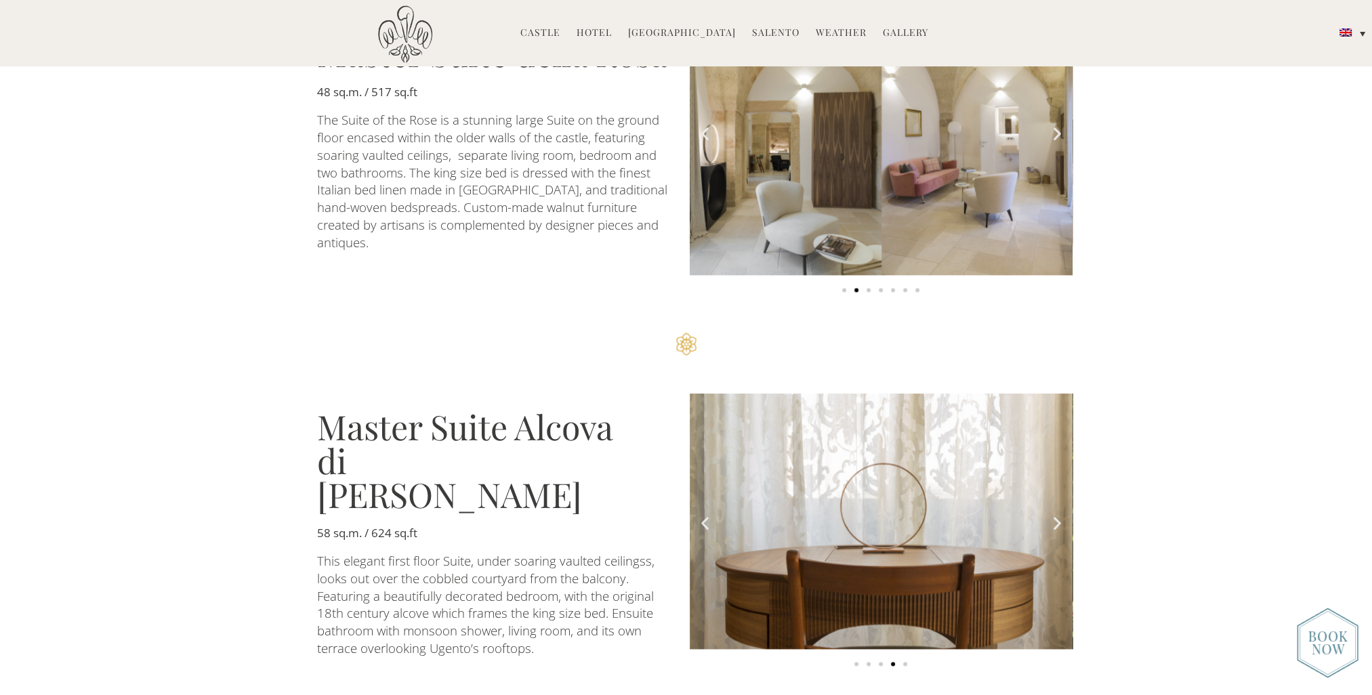
click at [1056, 515] on icon "Next slide" at bounding box center [1057, 523] width 17 height 17
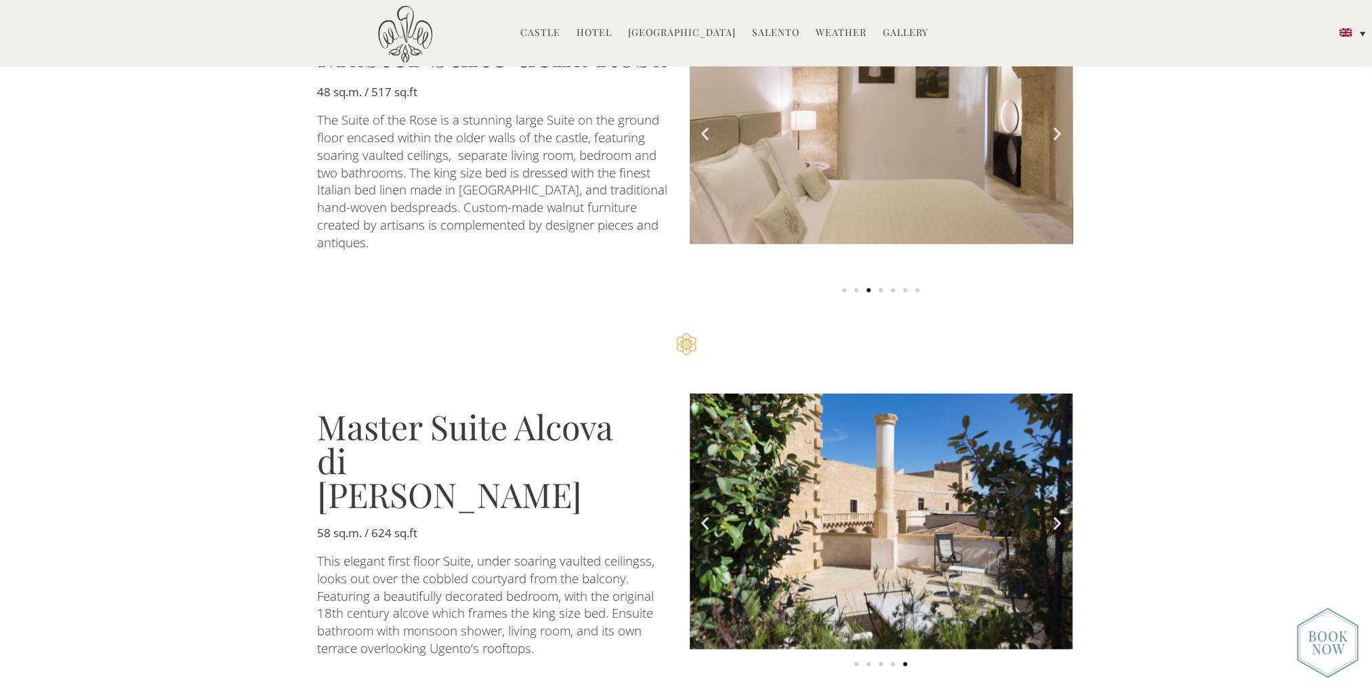
click at [1056, 515] on icon "Next slide" at bounding box center [1057, 523] width 17 height 17
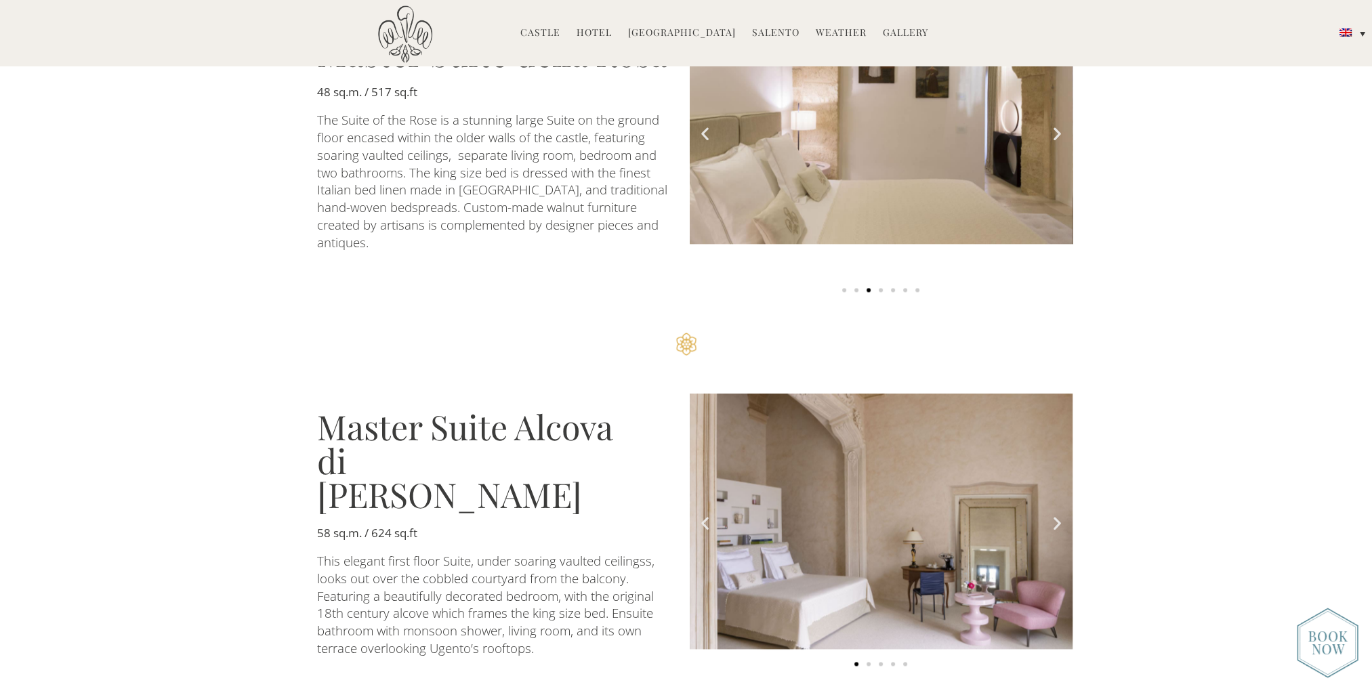
click at [1056, 515] on icon "Next slide" at bounding box center [1057, 523] width 17 height 17
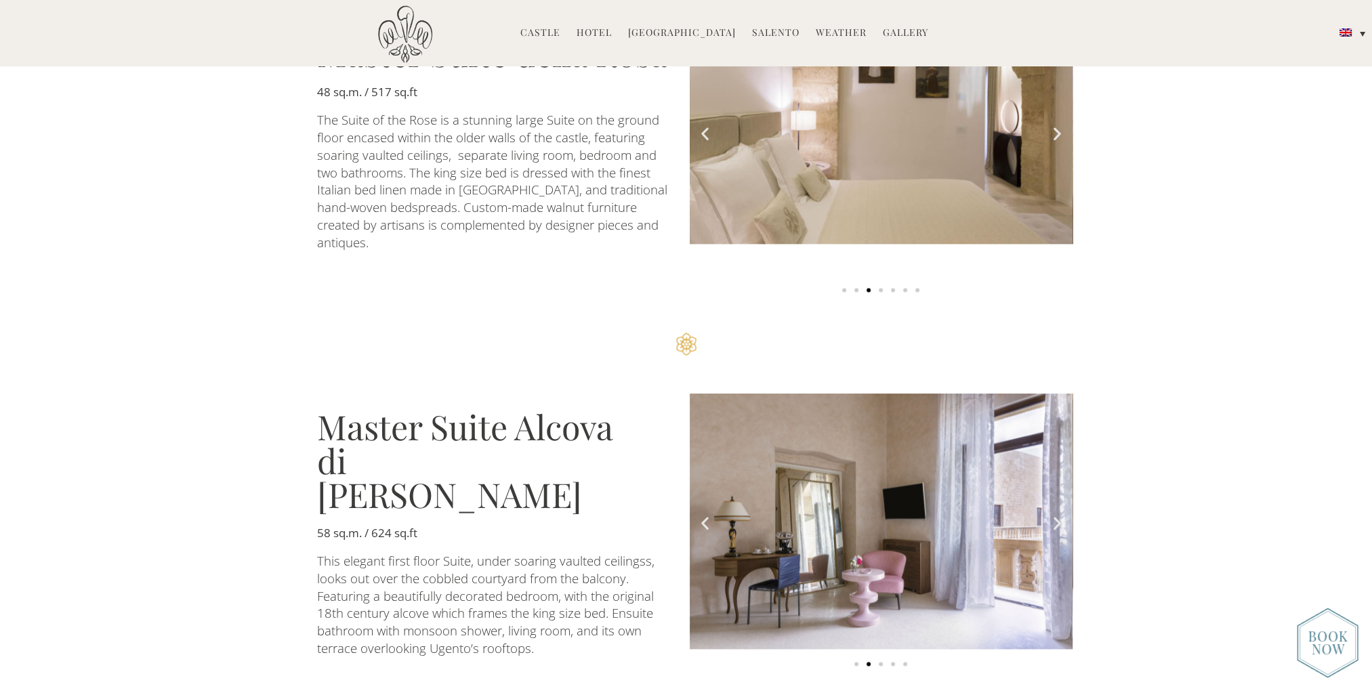
click at [1056, 515] on icon "Next slide" at bounding box center [1057, 523] width 17 height 17
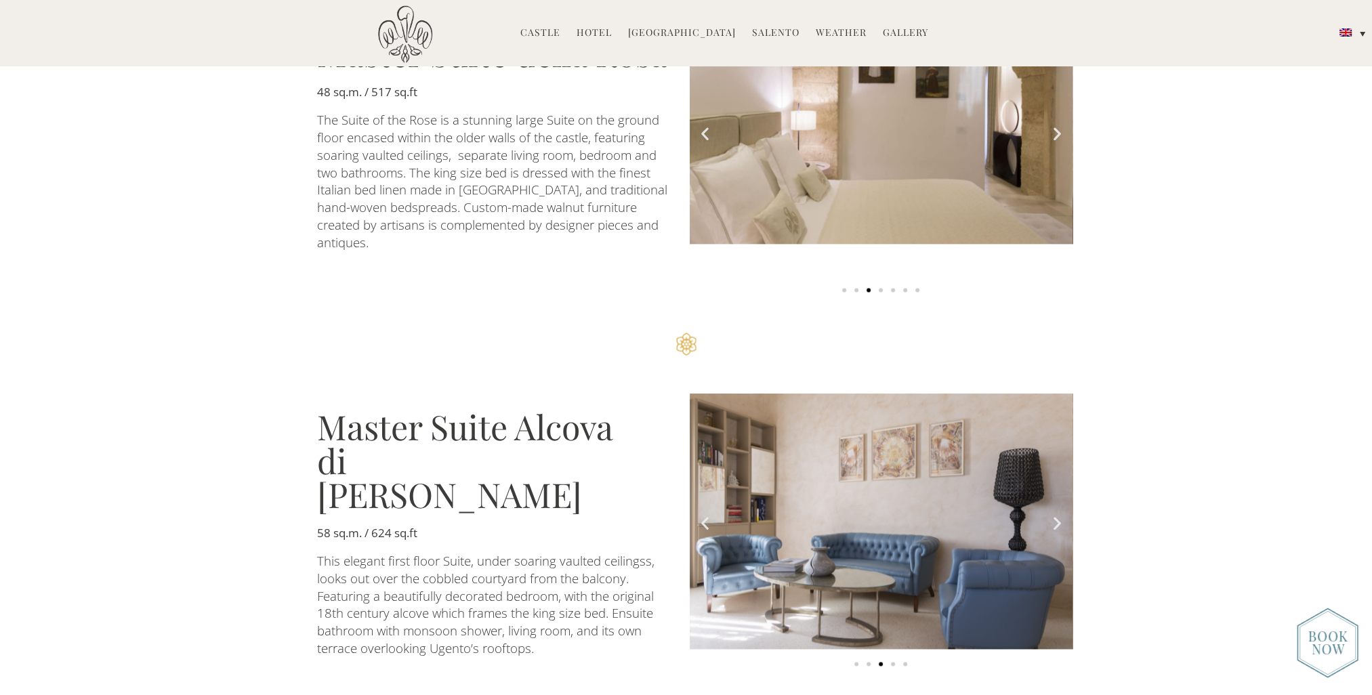
click at [1056, 515] on icon "Next slide" at bounding box center [1057, 523] width 17 height 17
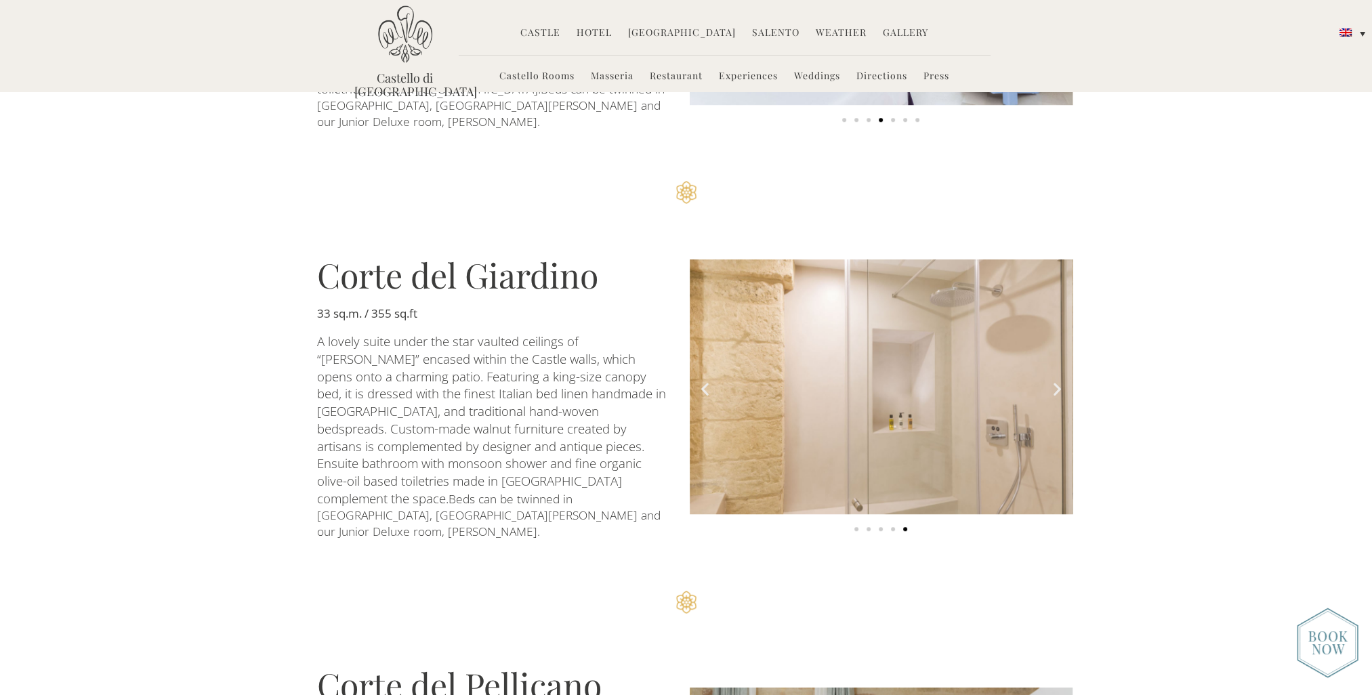
scroll to position [1084, 0]
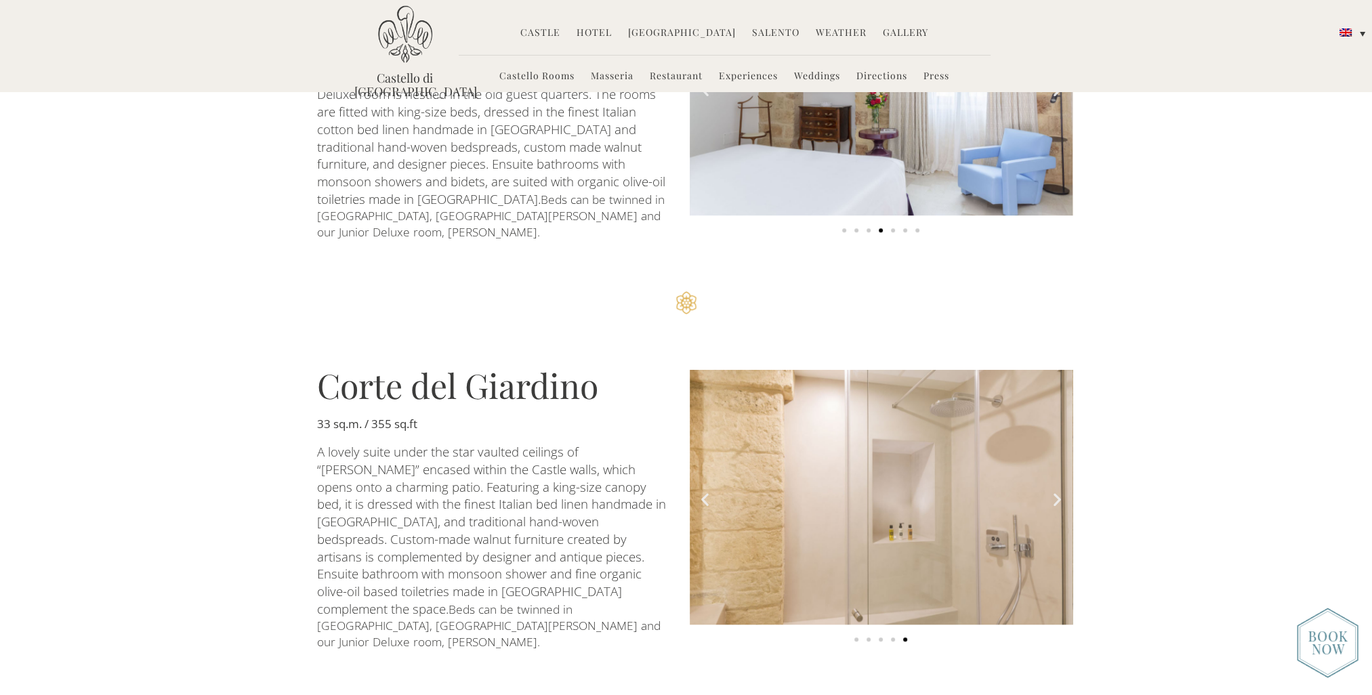
click at [610, 75] on link "Masseria" at bounding box center [612, 77] width 43 height 16
click at [596, 32] on link "Hotel" at bounding box center [594, 34] width 35 height 16
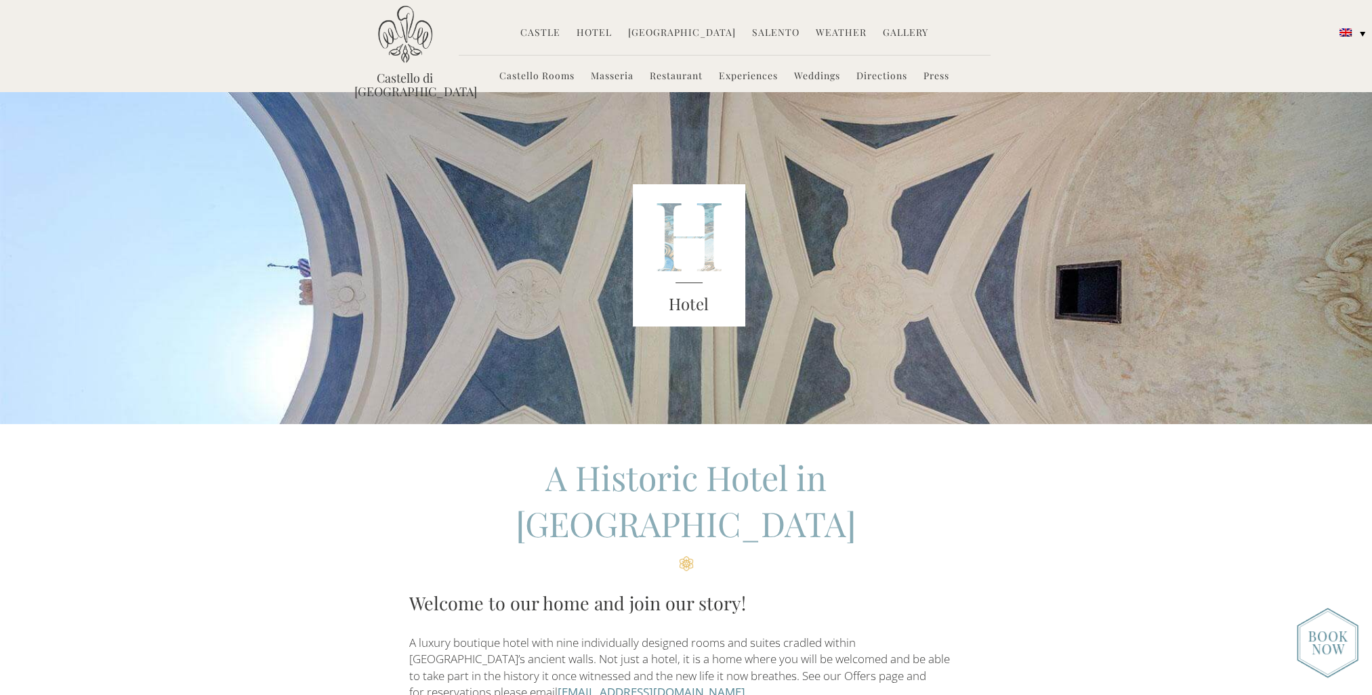
click at [521, 72] on link "Castello Rooms" at bounding box center [536, 77] width 75 height 16
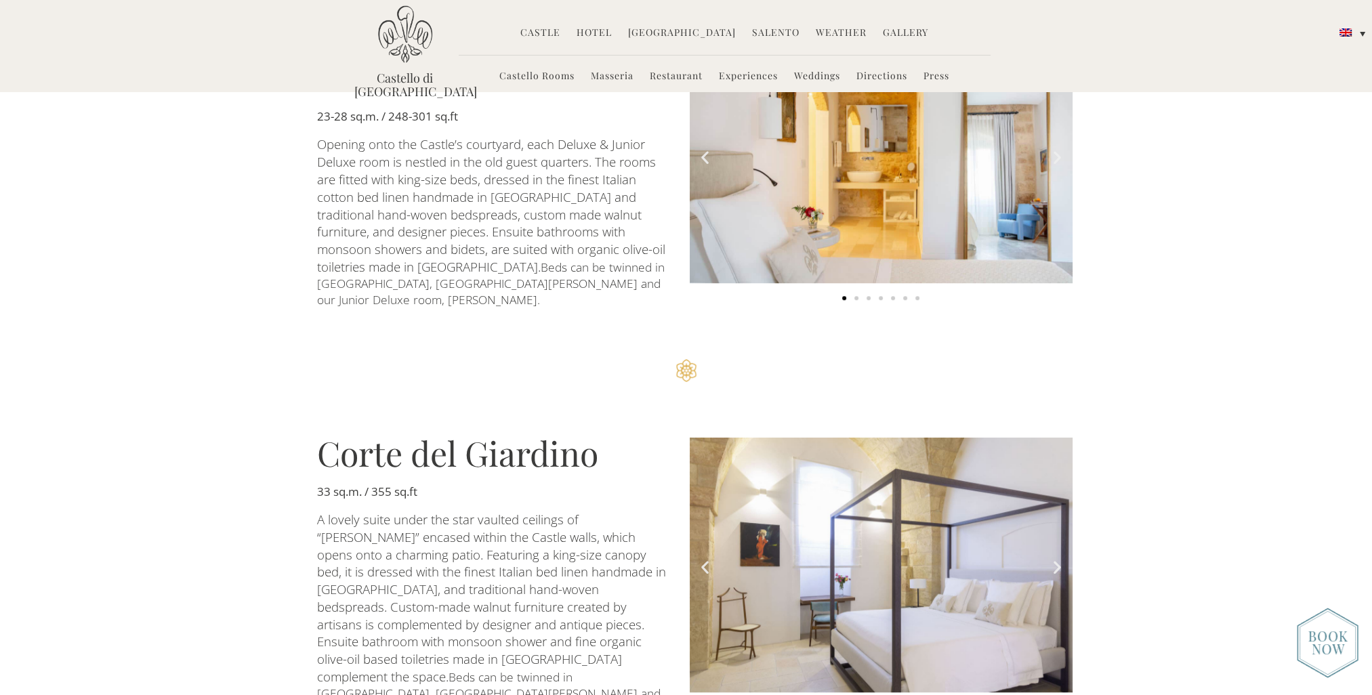
scroll to position [881, 0]
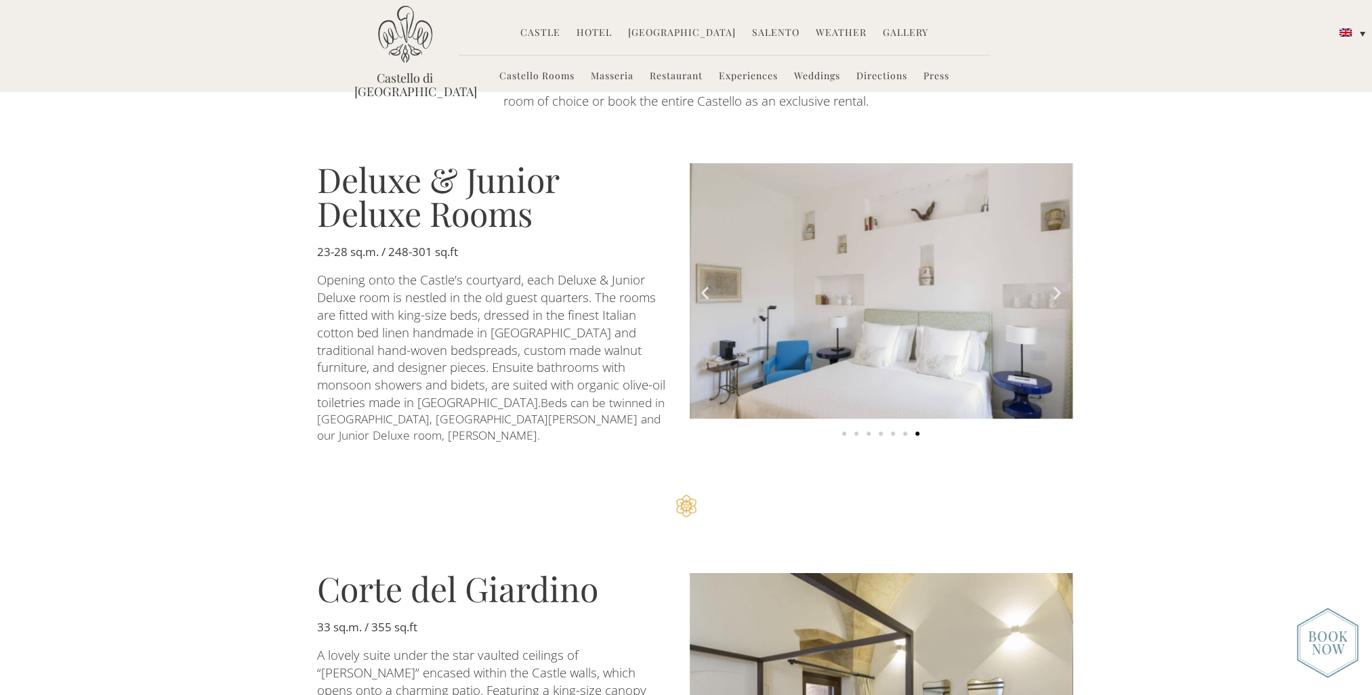
click at [547, 77] on link "Castello Rooms" at bounding box center [536, 77] width 75 height 16
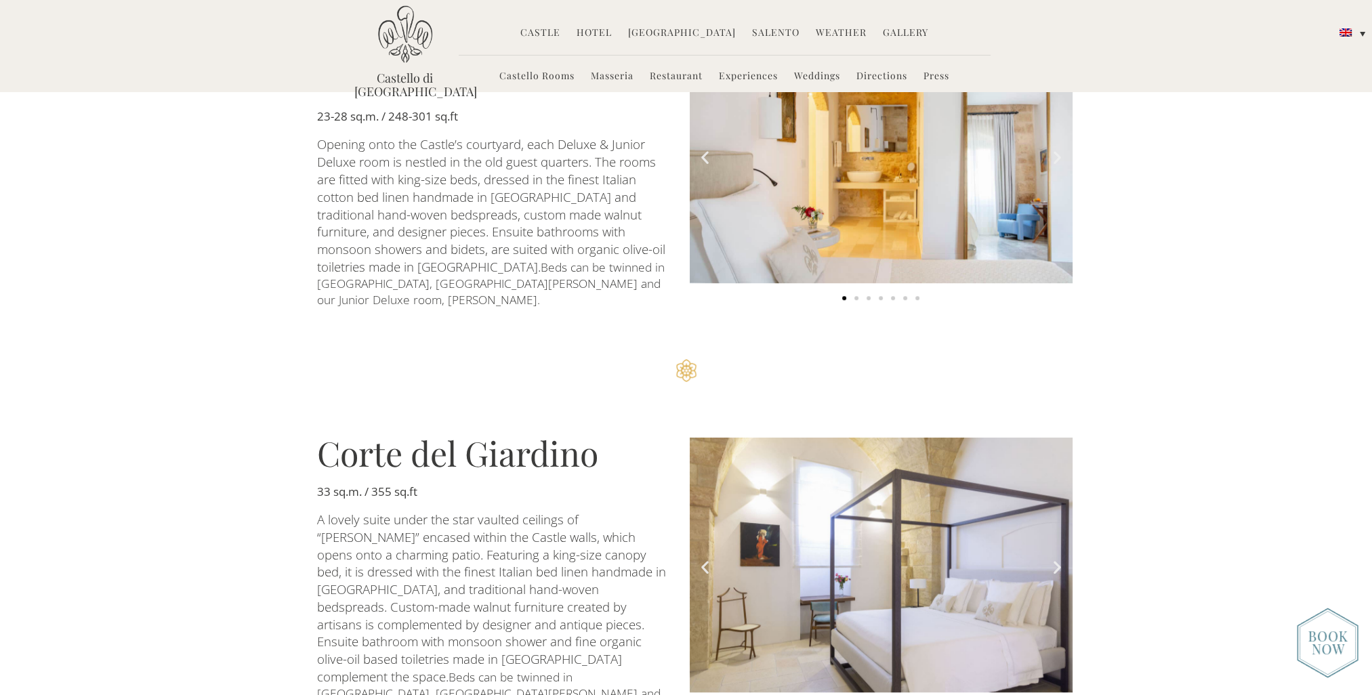
scroll to position [949, 0]
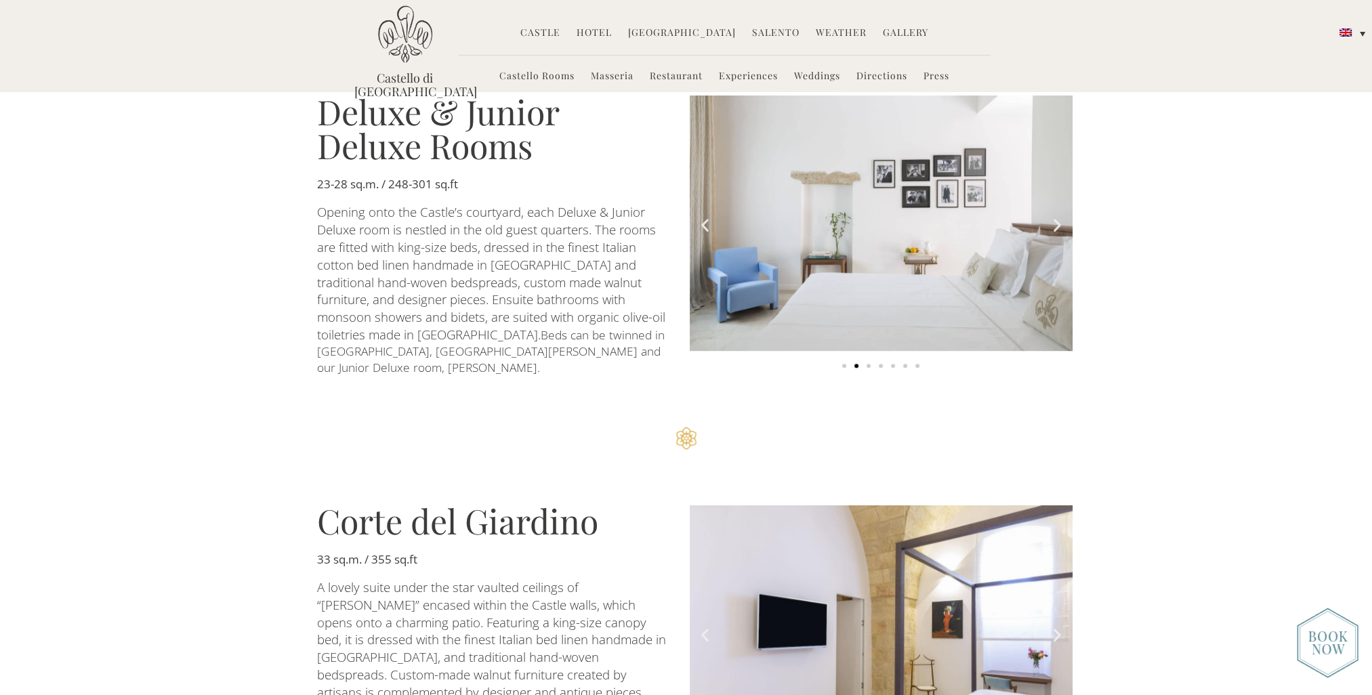
click at [837, 256] on img "2 of 7" at bounding box center [881, 223] width 383 height 255
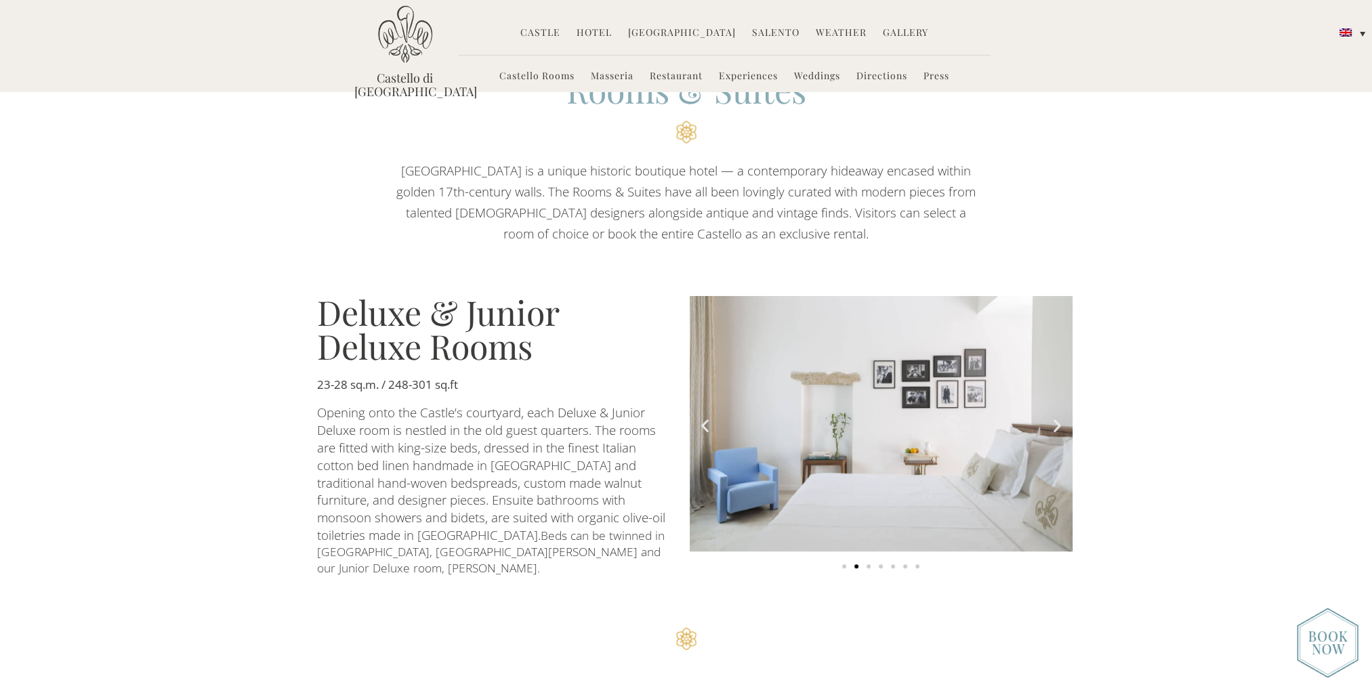
scroll to position [745, 0]
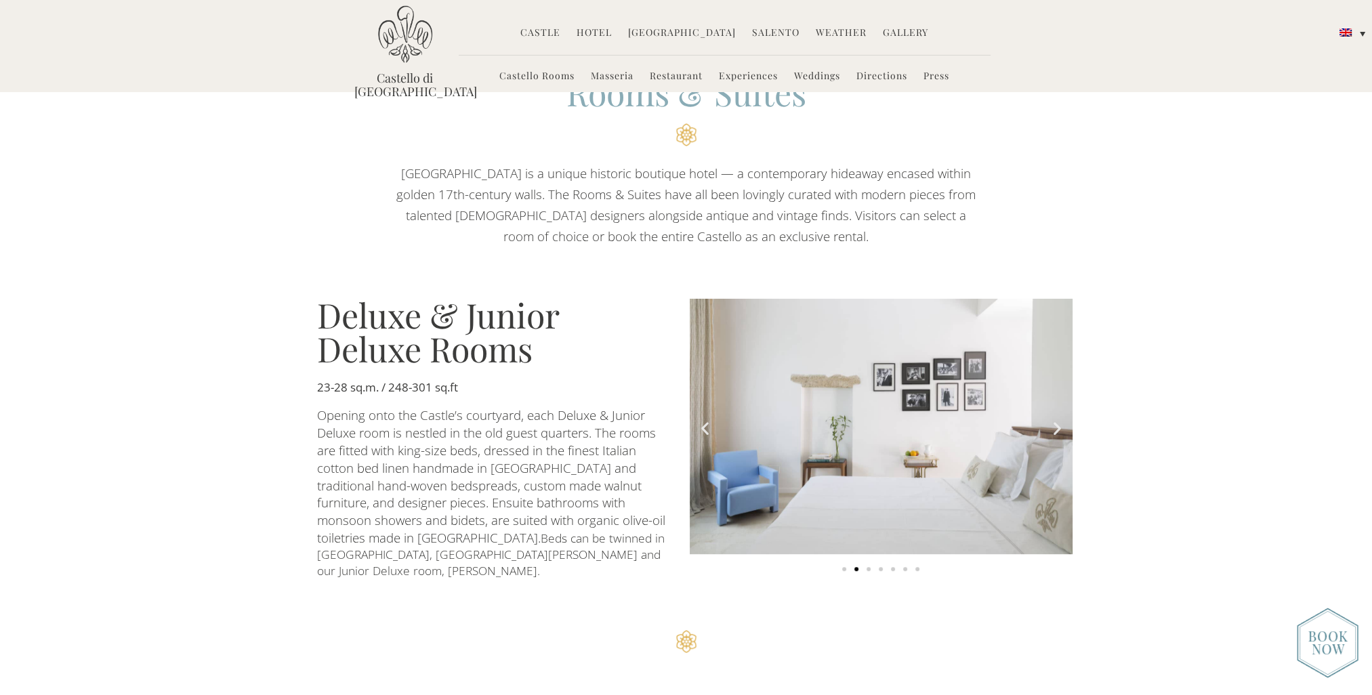
click at [510, 318] on h3 "Deluxe & Junior Deluxe Rooms" at bounding box center [493, 332] width 352 height 68
click at [1256, 201] on div at bounding box center [686, 155] width 1372 height 226
click at [1317, 628] on img at bounding box center [1328, 643] width 62 height 70
